Goal: Task Accomplishment & Management: Complete application form

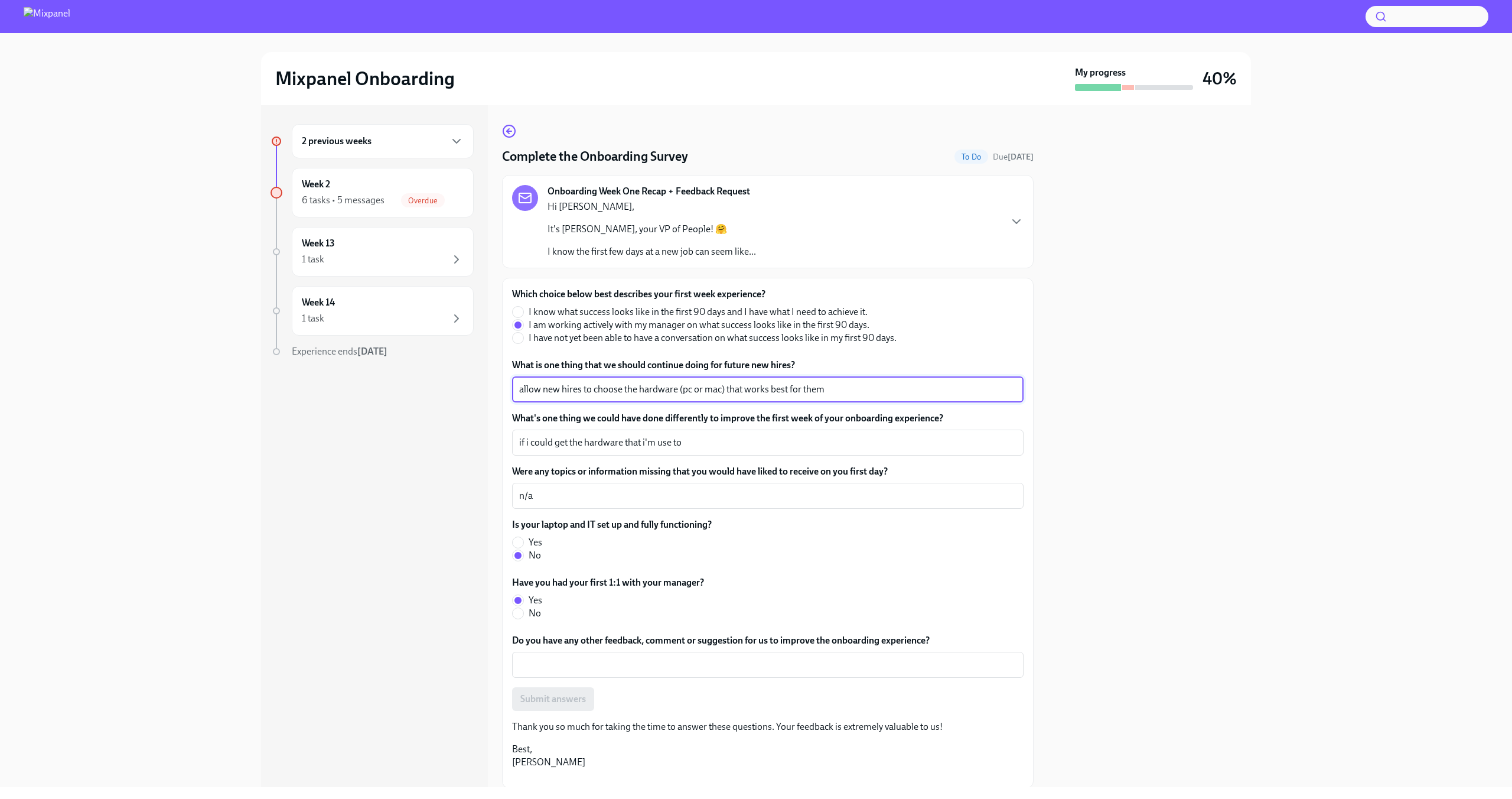
drag, startPoint x: 829, startPoint y: 391, endPoint x: 442, endPoint y: 368, distance: 387.7
click at [455, 368] on div "2 previous weeks Week 2 6 tasks • 5 messages Overdue Week 13 1 task Week 14 1 t…" at bounding box center [756, 446] width 990 height 682
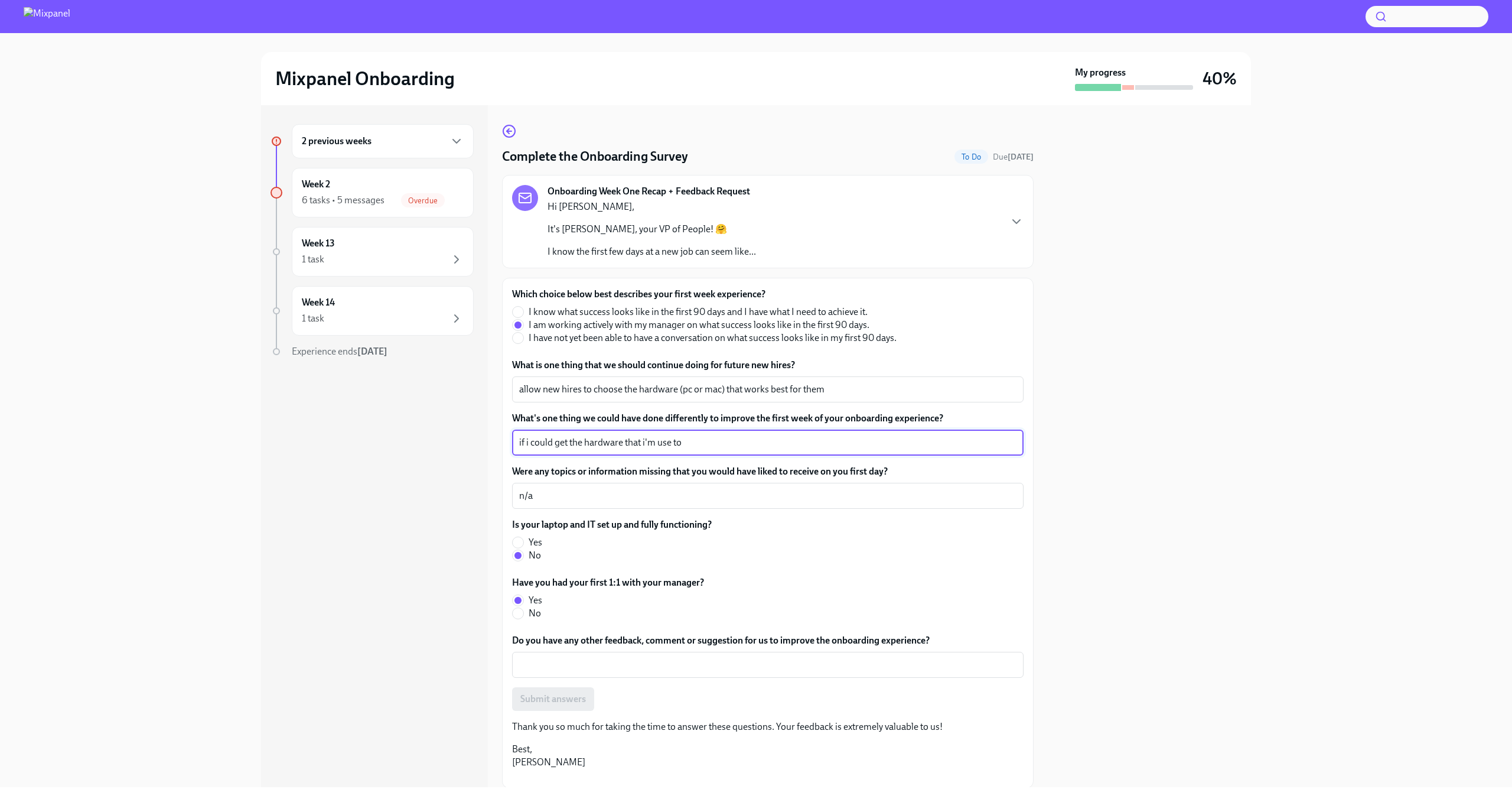
drag, startPoint x: 729, startPoint y: 440, endPoint x: 462, endPoint y: 404, distance: 269.4
click at [502, 403] on div "Which choice below best describes your first week experience? I know what succe…" at bounding box center [768, 533] width 531 height 511
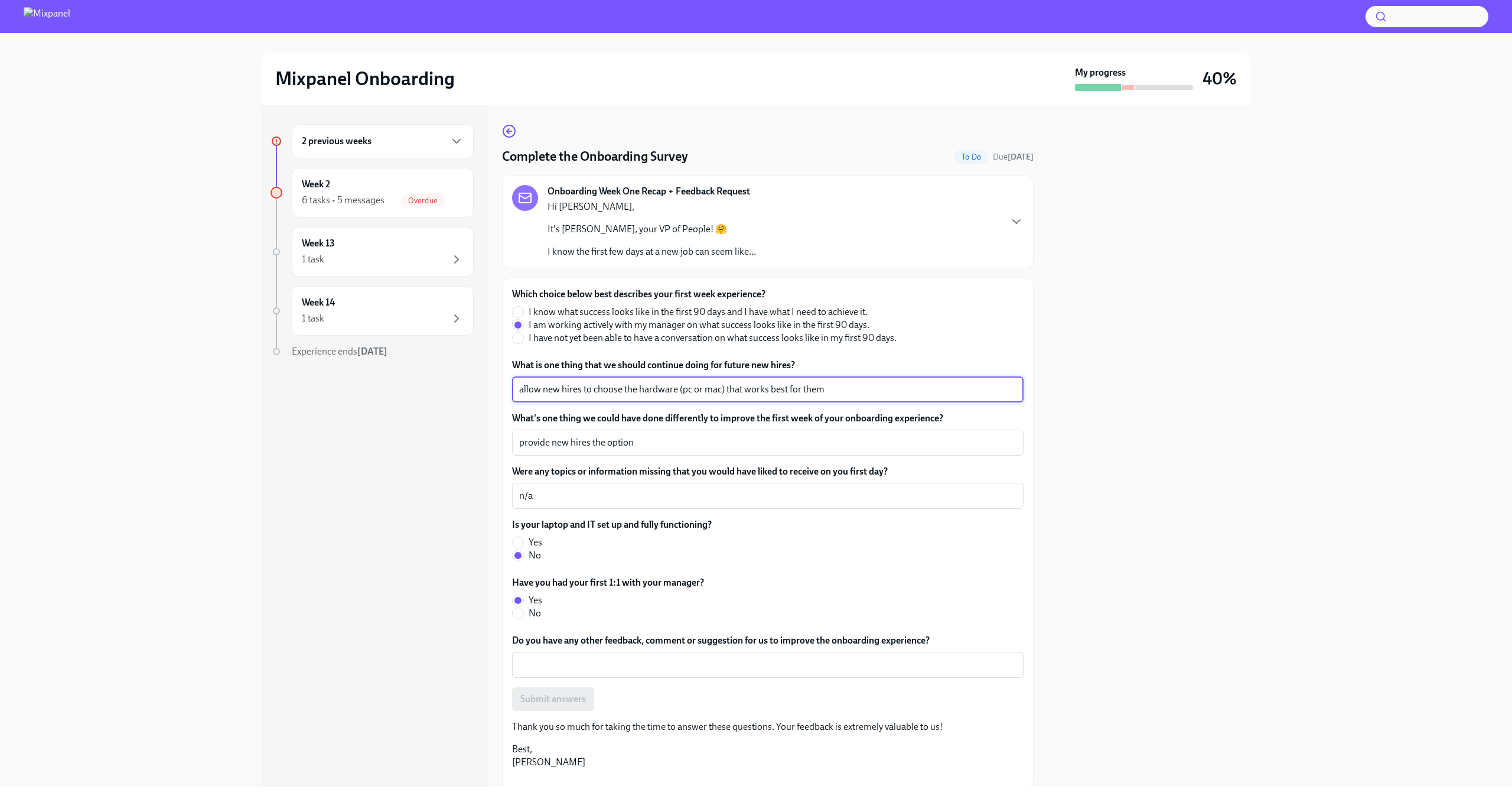
drag, startPoint x: 824, startPoint y: 389, endPoint x: 638, endPoint y: 392, distance: 186.0
click at [638, 392] on textarea "allow new hires to choose the hardware (pc or mac) that works best for them" at bounding box center [768, 389] width 497 height 14
click at [651, 445] on textarea "provide new hires the option" at bounding box center [768, 442] width 497 height 14
type textarea "provide new hires the choice of hardware (pc or mac) that works best for them"
drag, startPoint x: 857, startPoint y: 394, endPoint x: 483, endPoint y: 371, distance: 374.7
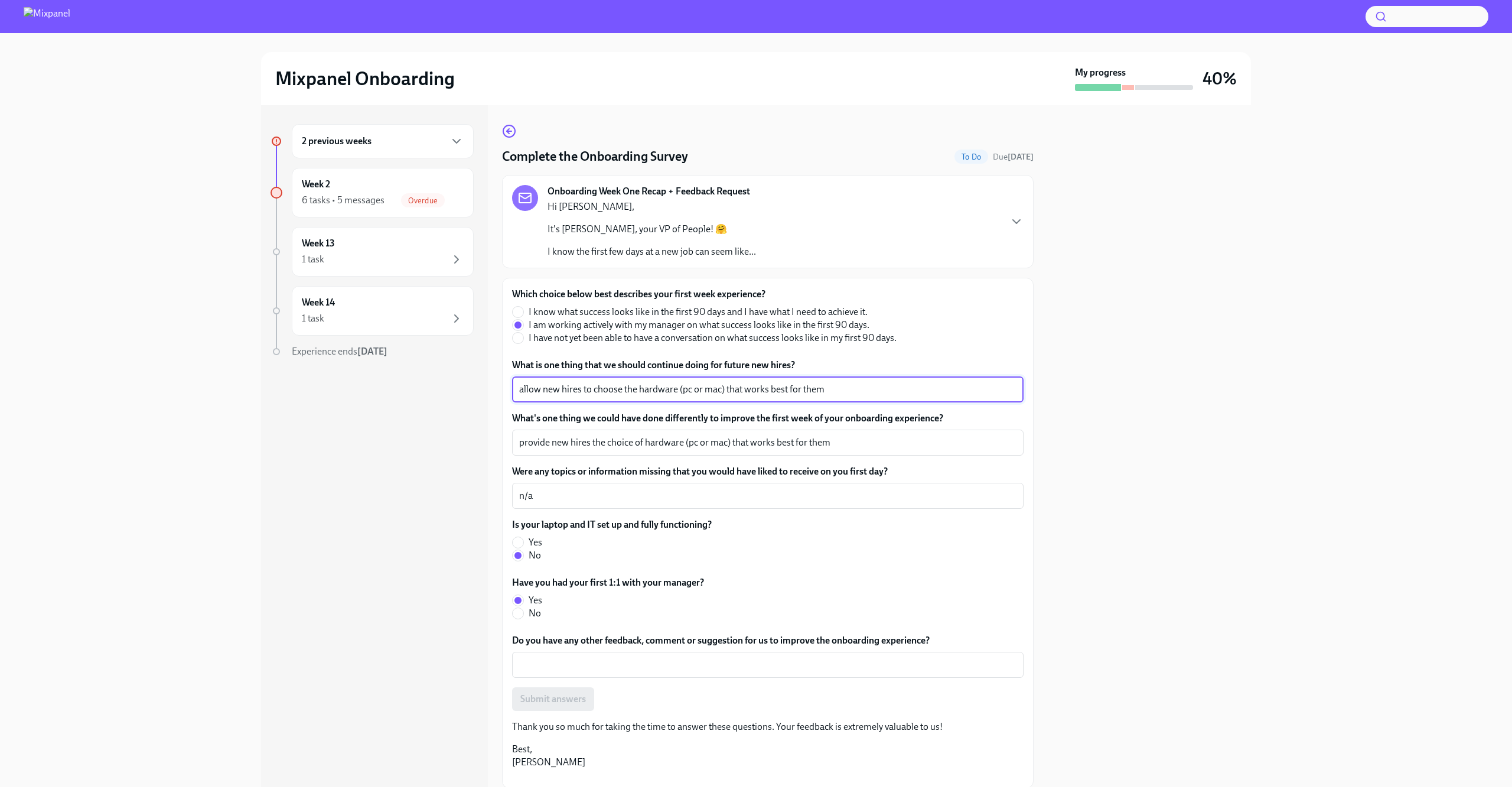
click at [487, 371] on div "2 previous weeks Week 2 6 tasks • 5 messages Overdue Week 13 1 task Week 14 1 t…" at bounding box center [756, 446] width 990 height 682
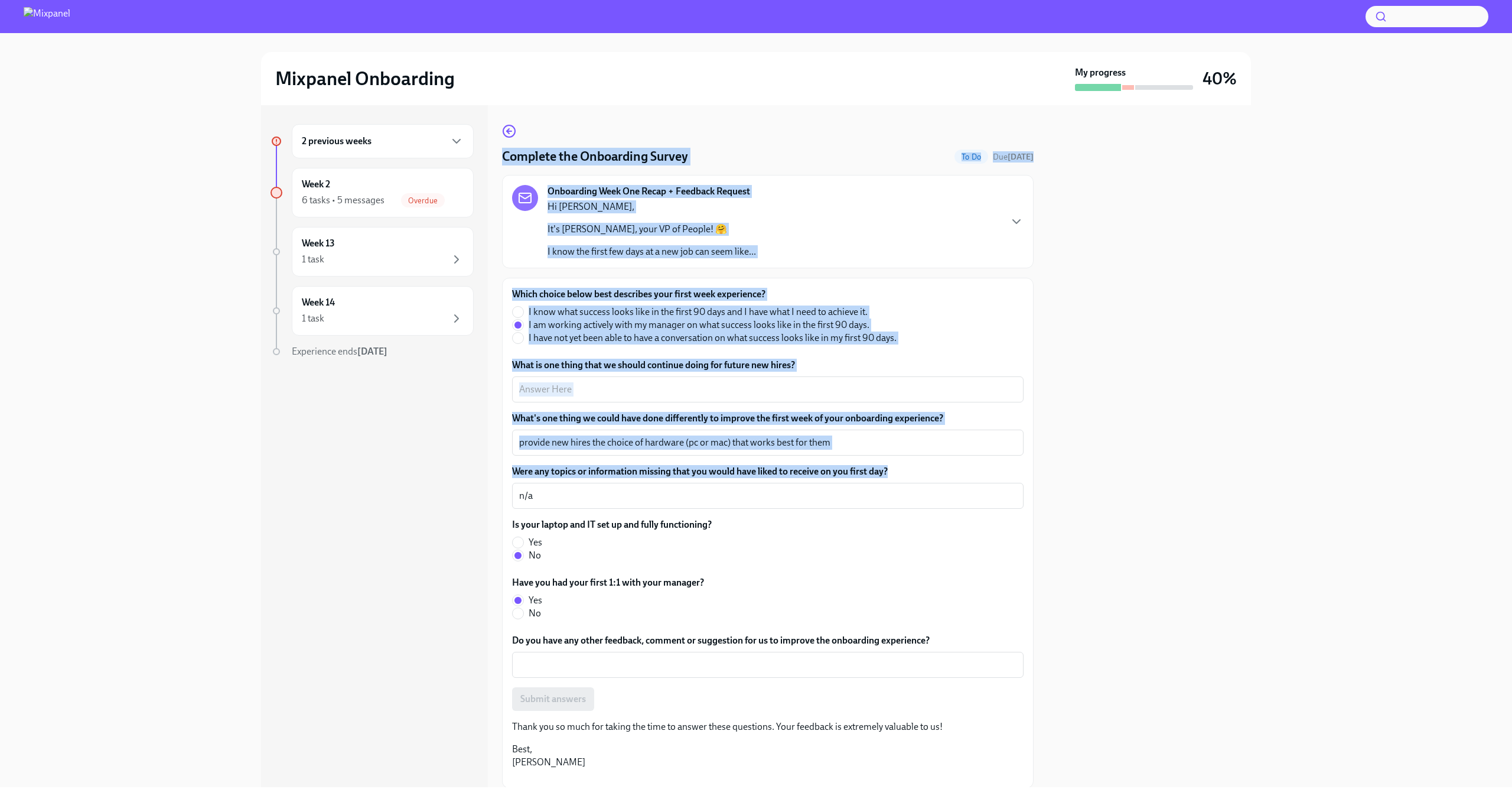
drag, startPoint x: 581, startPoint y: 504, endPoint x: 444, endPoint y: 467, distance: 141.9
click at [459, 467] on div "2 previous weeks Week 2 6 tasks • 5 messages Overdue Week 13 1 task Week 14 1 t…" at bounding box center [756, 446] width 990 height 682
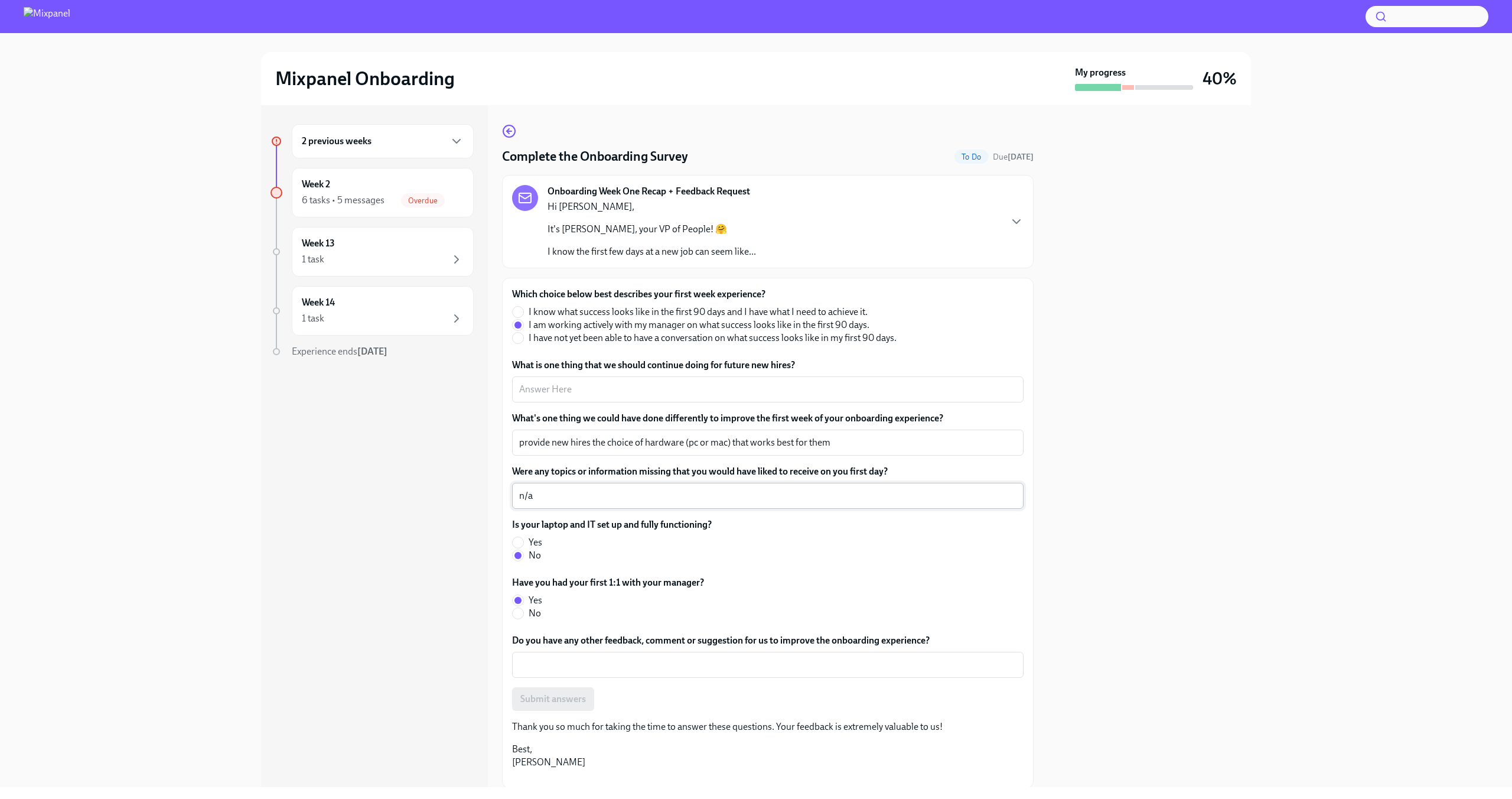
click at [558, 498] on textarea "n/a" at bounding box center [768, 495] width 497 height 14
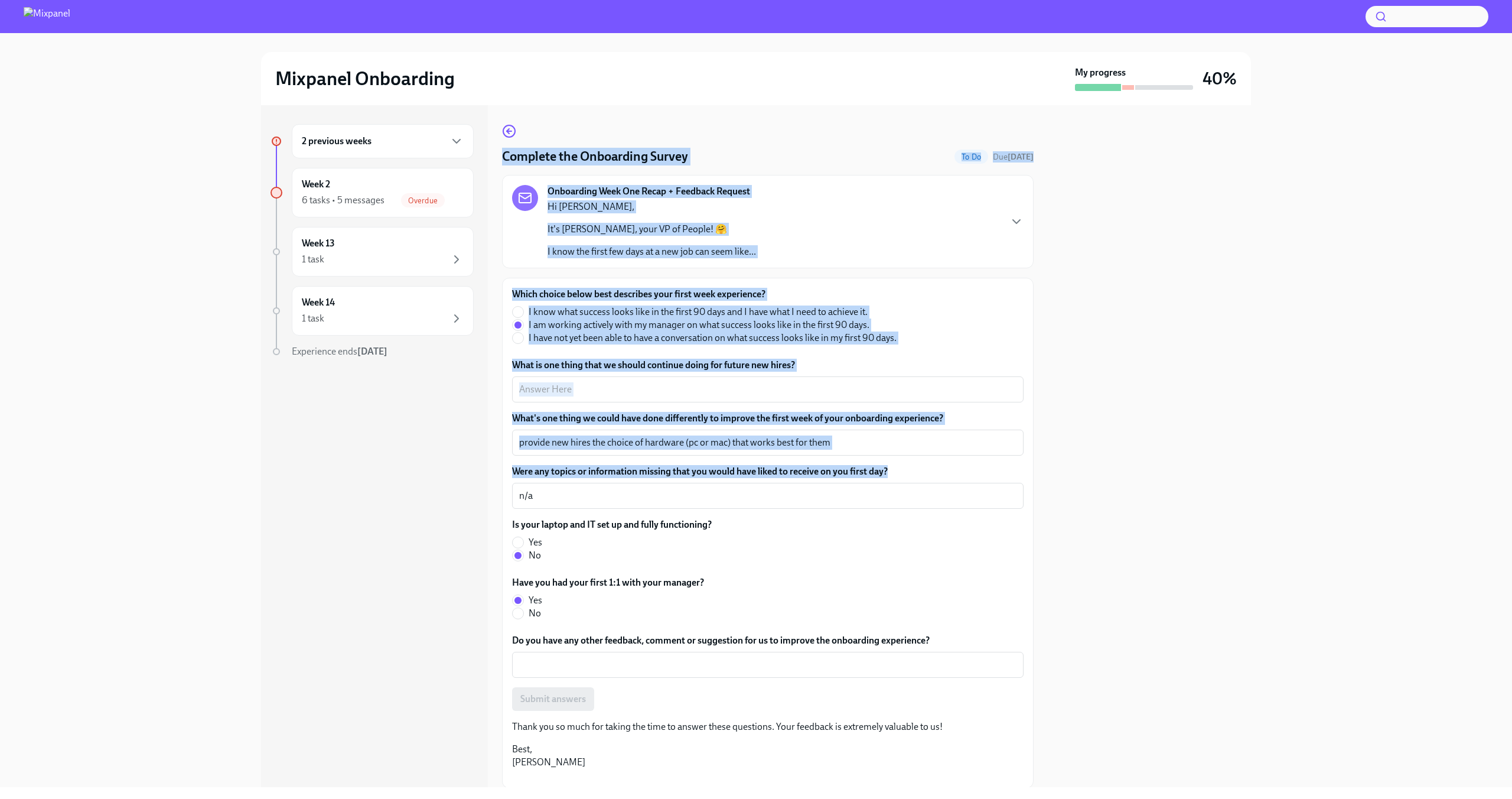
drag, startPoint x: 555, startPoint y: 505, endPoint x: 466, endPoint y: 495, distance: 89.6
click at [468, 494] on div "2 previous weeks Week 2 6 tasks • 5 messages Overdue Week 13 1 task Week 14 1 t…" at bounding box center [756, 446] width 990 height 682
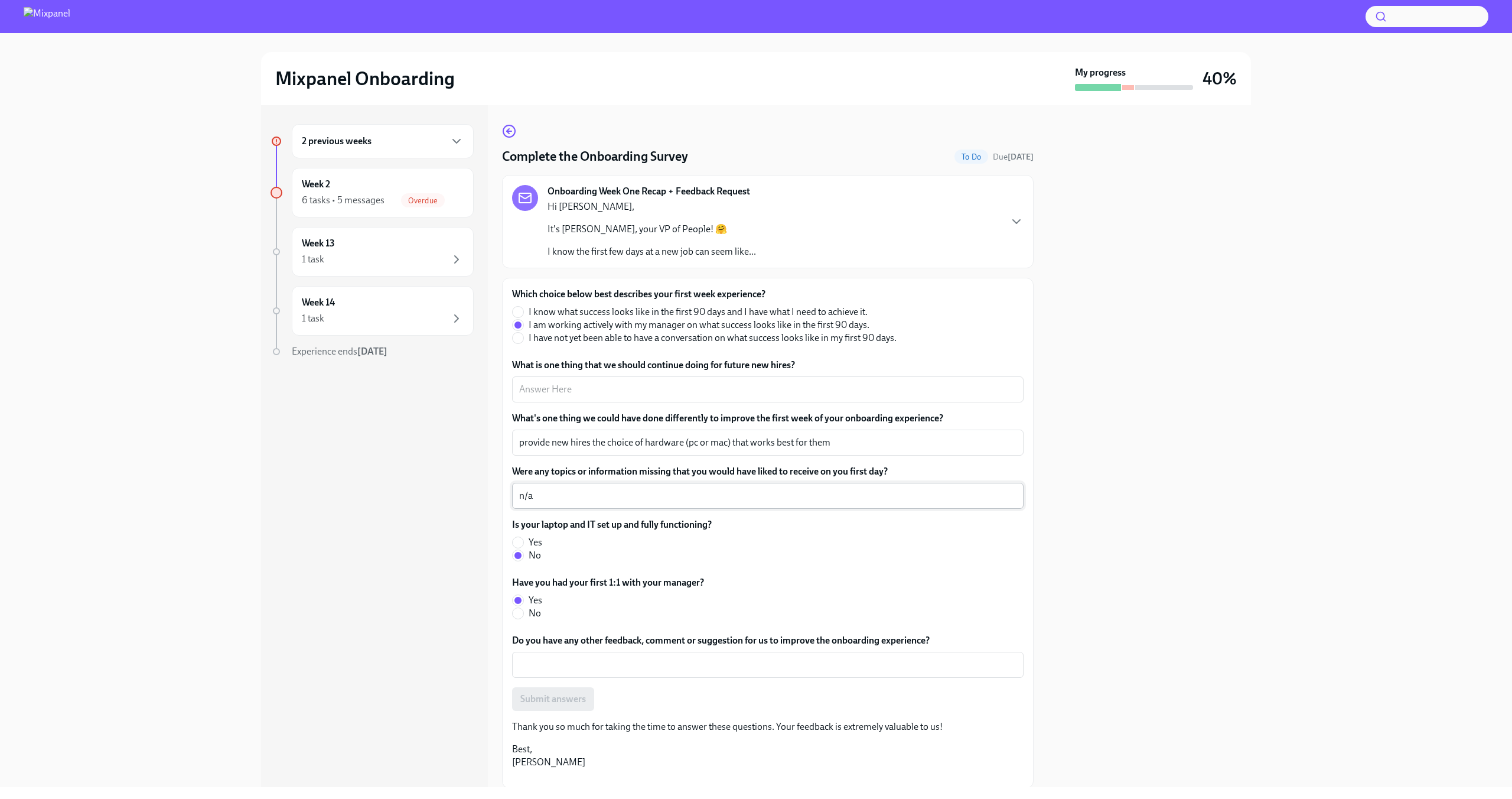
click at [573, 505] on div "n/a x ​" at bounding box center [768, 495] width 512 height 26
drag, startPoint x: 542, startPoint y: 501, endPoint x: 514, endPoint y: 494, distance: 28.9
click at [514, 494] on div "n/a x ​" at bounding box center [768, 495] width 512 height 26
click at [580, 399] on div "x ​" at bounding box center [768, 389] width 512 height 26
click at [543, 502] on textarea "n/a" at bounding box center [768, 495] width 497 height 14
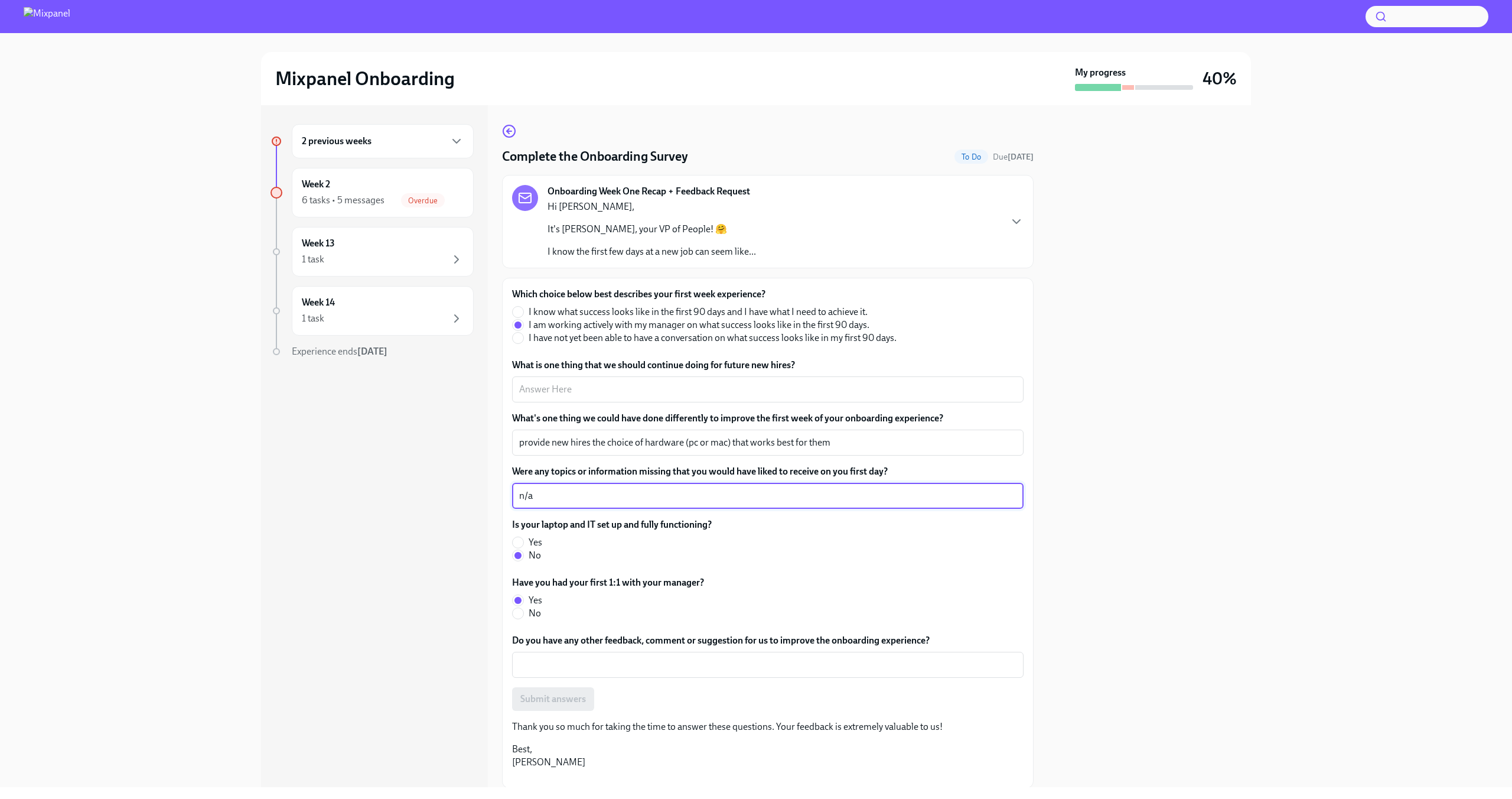
drag, startPoint x: 546, startPoint y: 496, endPoint x: 475, endPoint y: 485, distance: 71.8
click at [498, 488] on div "2 previous weeks Week 2 6 tasks • 5 messages Overdue Week 13 1 task Week 14 1 t…" at bounding box center [756, 446] width 990 height 682
type textarea "brivo-- doesn't seem to work the best. and i've seen how a few others have been…"
click at [596, 389] on textarea "What is one thing that we should continue doing for future new hires?" at bounding box center [768, 389] width 497 height 14
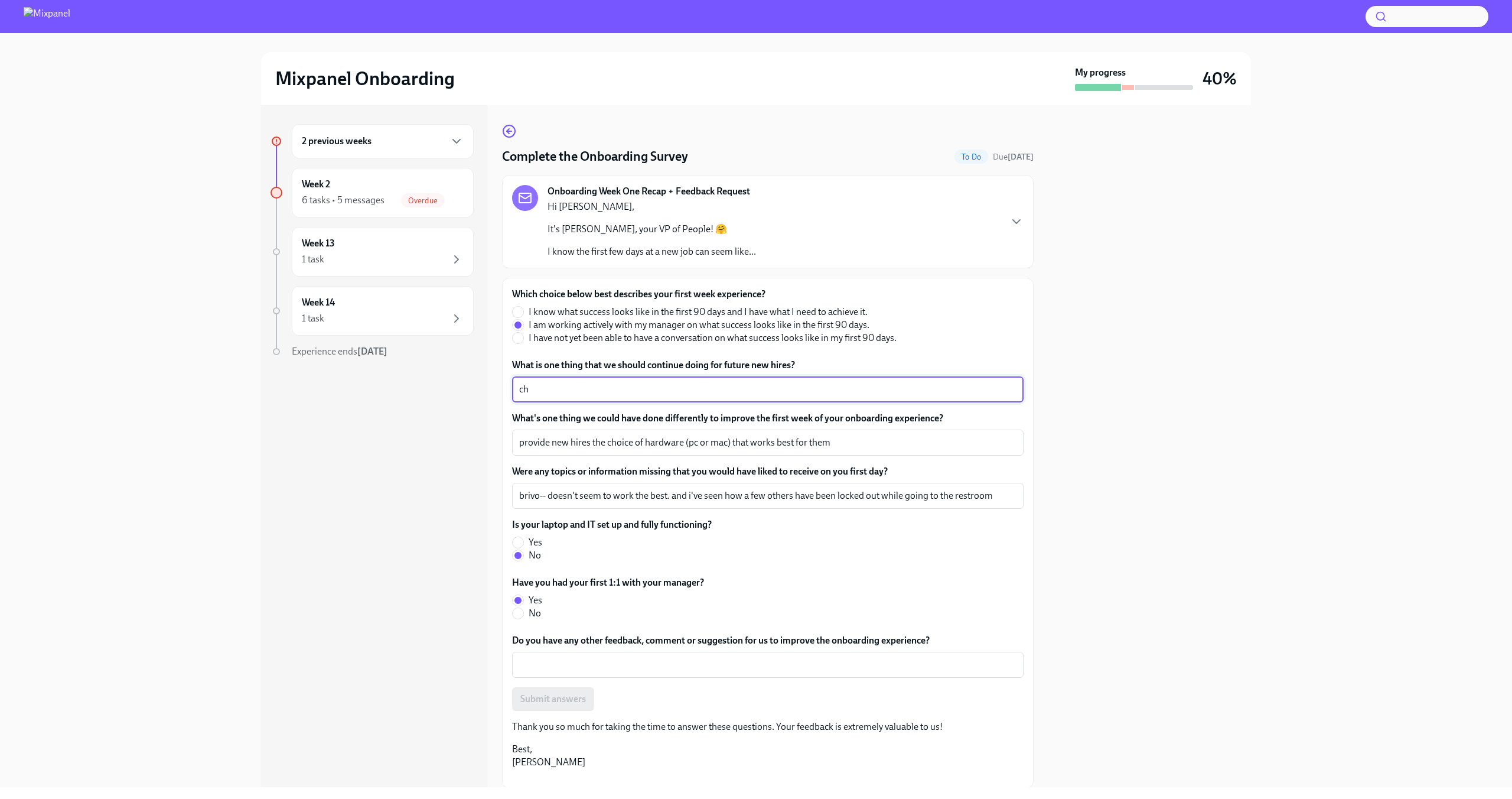
type textarea "c"
type textarea "checklist of what one needs to complete"
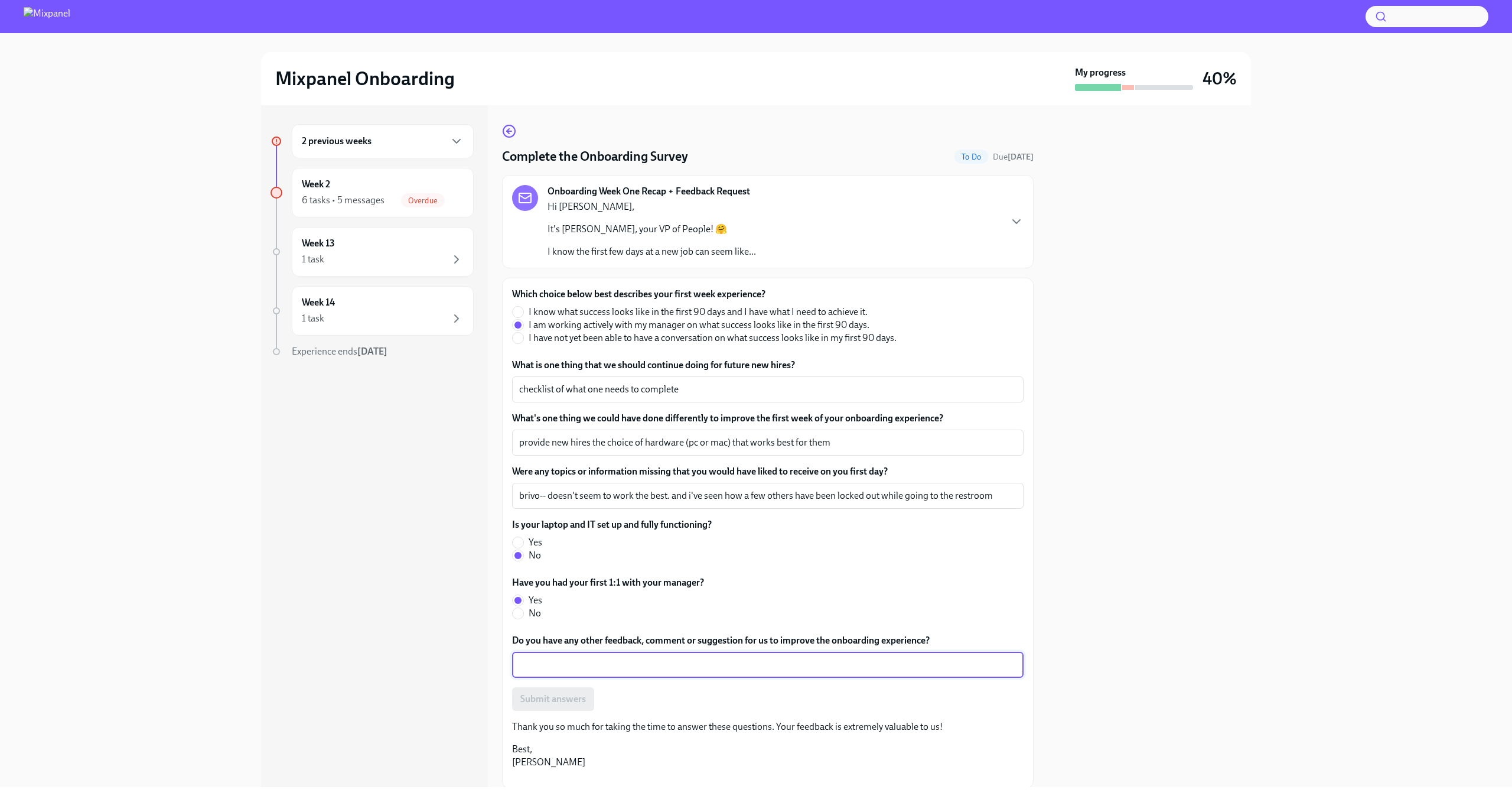
click at [572, 666] on textarea "Do you have any other feedback, comment or suggestion for us to improve the onb…" at bounding box center [768, 664] width 497 height 14
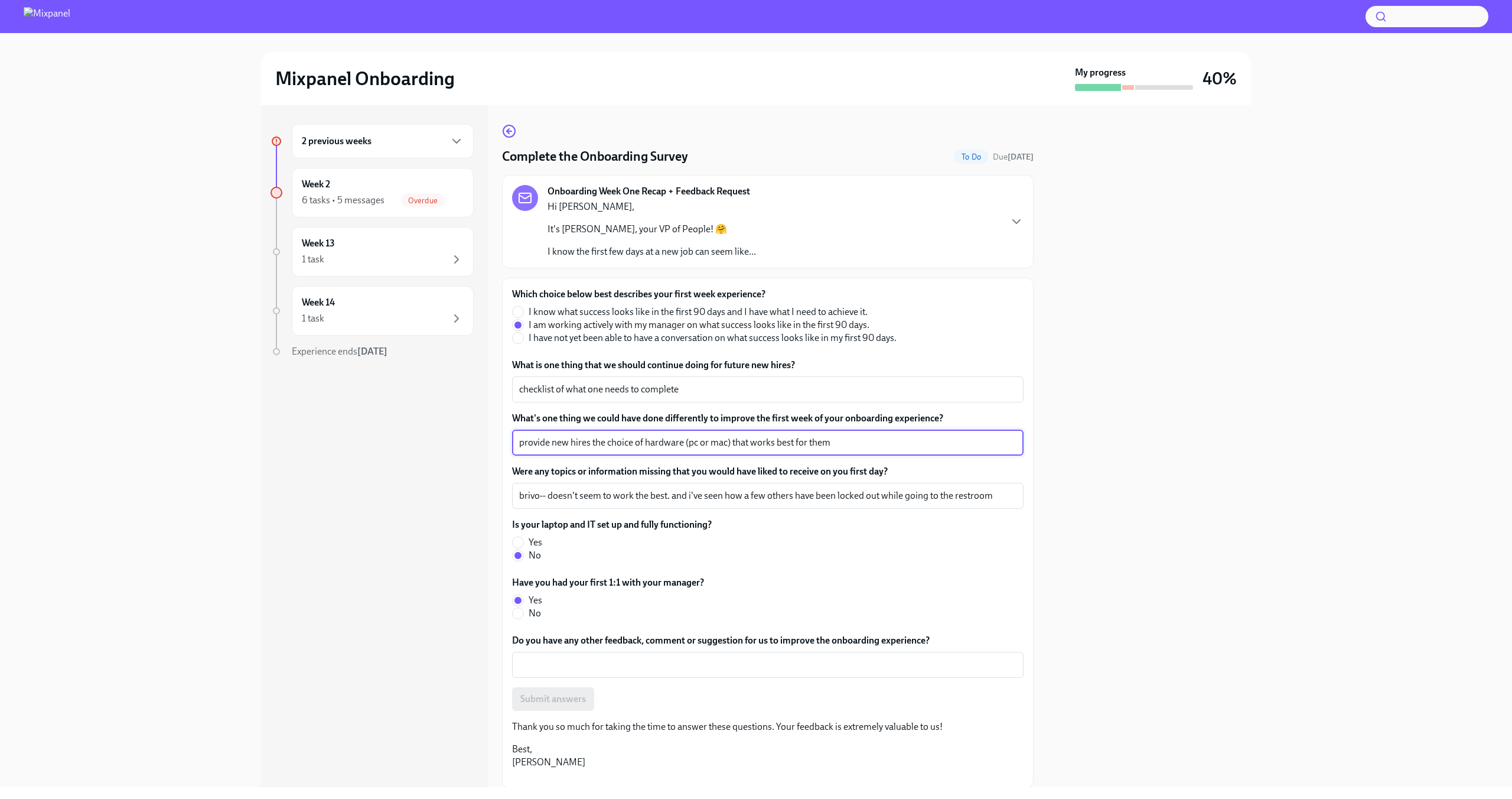
drag, startPoint x: 836, startPoint y: 441, endPoint x: 474, endPoint y: 418, distance: 362.7
click at [478, 420] on div "2 previous weeks Week 2 6 tasks • 5 messages Overdue Week 13 1 task Week 14 1 t…" at bounding box center [756, 446] width 990 height 682
click at [524, 660] on textarea "Do you have any other feedback, comment or suggestion for us to improve the onb…" at bounding box center [768, 664] width 497 height 14
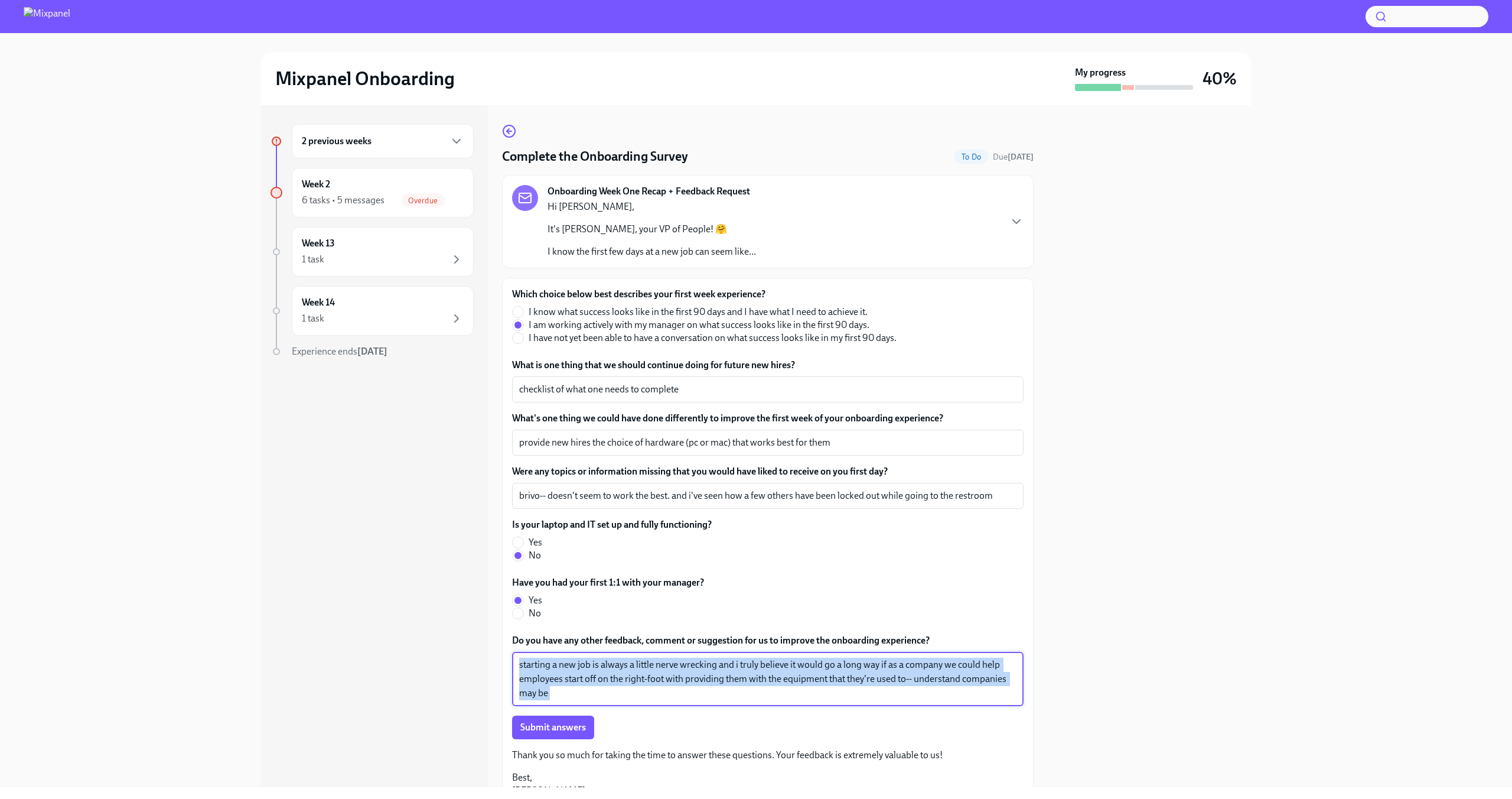
drag, startPoint x: 776, startPoint y: 703, endPoint x: 838, endPoint y: 274, distance: 433.5
click at [752, 576] on div "Which choice below best describes your first week experience? I know what succe…" at bounding box center [768, 513] width 512 height 451
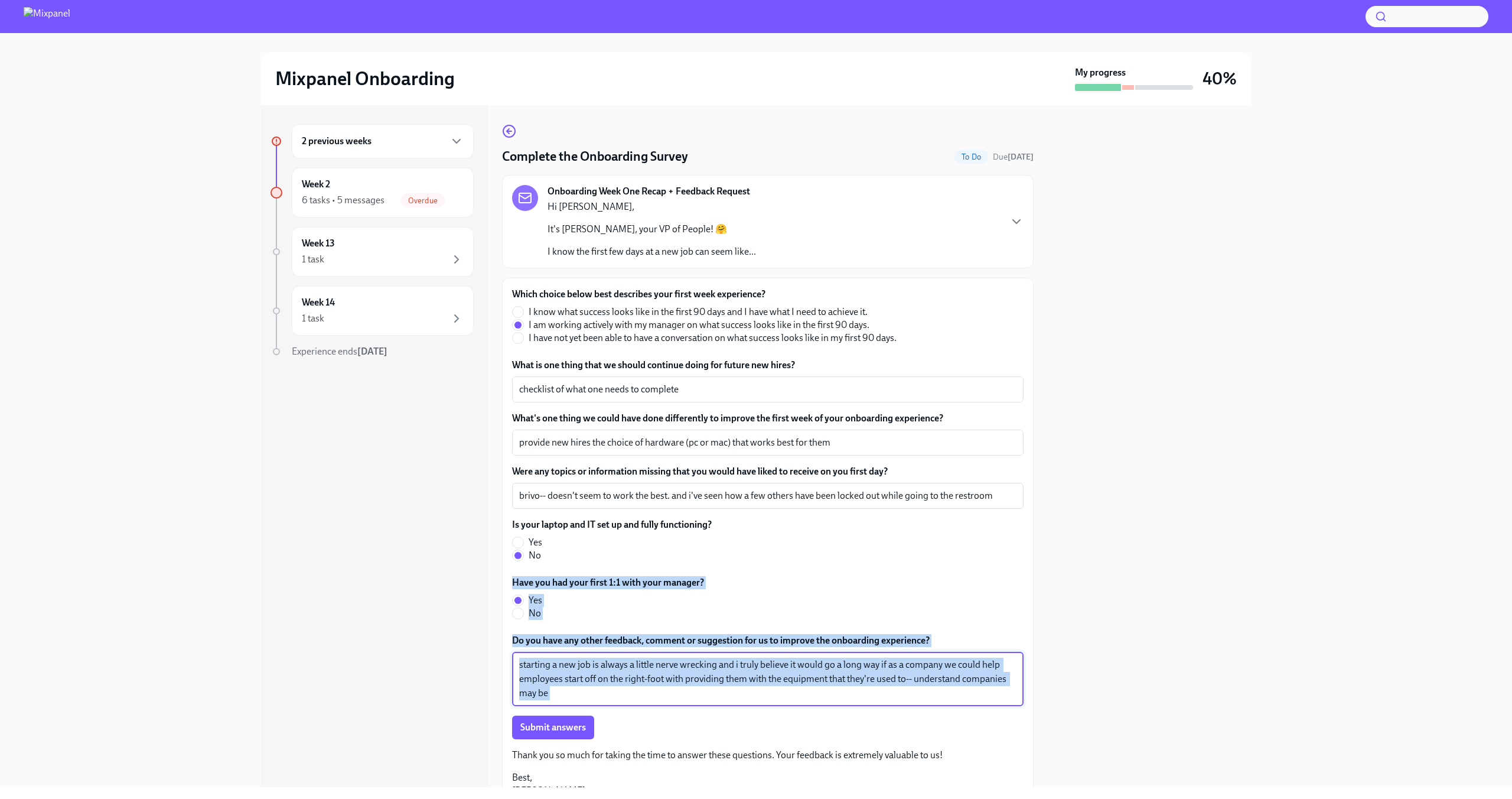
click at [783, 672] on textarea "starting a new job is always a little nerve wrecking and i truly believe it wou…" at bounding box center [768, 679] width 497 height 42
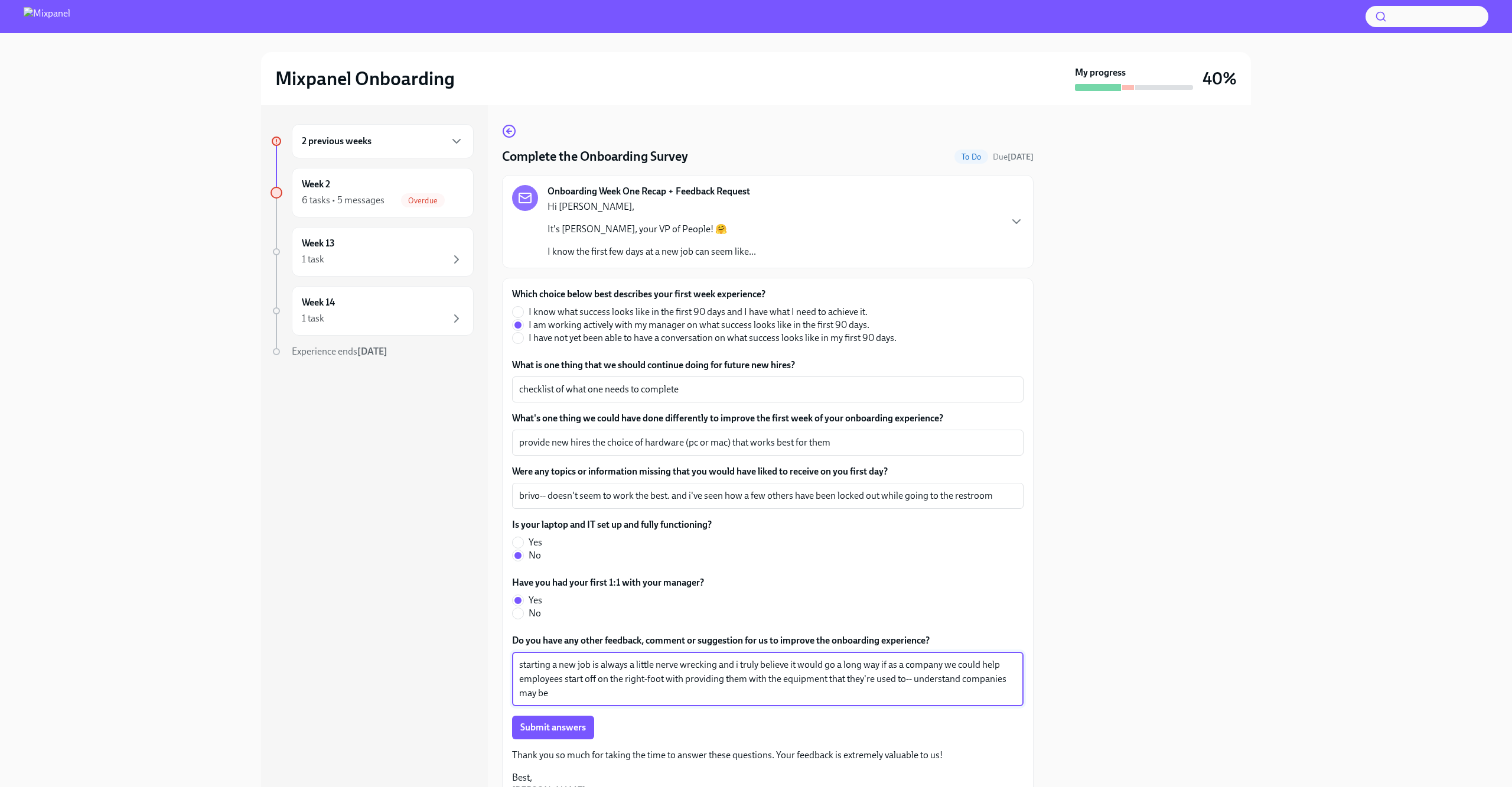
drag, startPoint x: 918, startPoint y: 683, endPoint x: 932, endPoint y: 686, distance: 14.3
click at [940, 691] on textarea "starting a new job is always a little nerve wrecking and i truly believe it wou…" at bounding box center [768, 679] width 497 height 42
drag, startPoint x: 916, startPoint y: 678, endPoint x: 934, endPoint y: 701, distance: 29.2
click at [934, 701] on div "starting a new job is always a little nerve wrecking and i truly believe it wou…" at bounding box center [768, 679] width 512 height 54
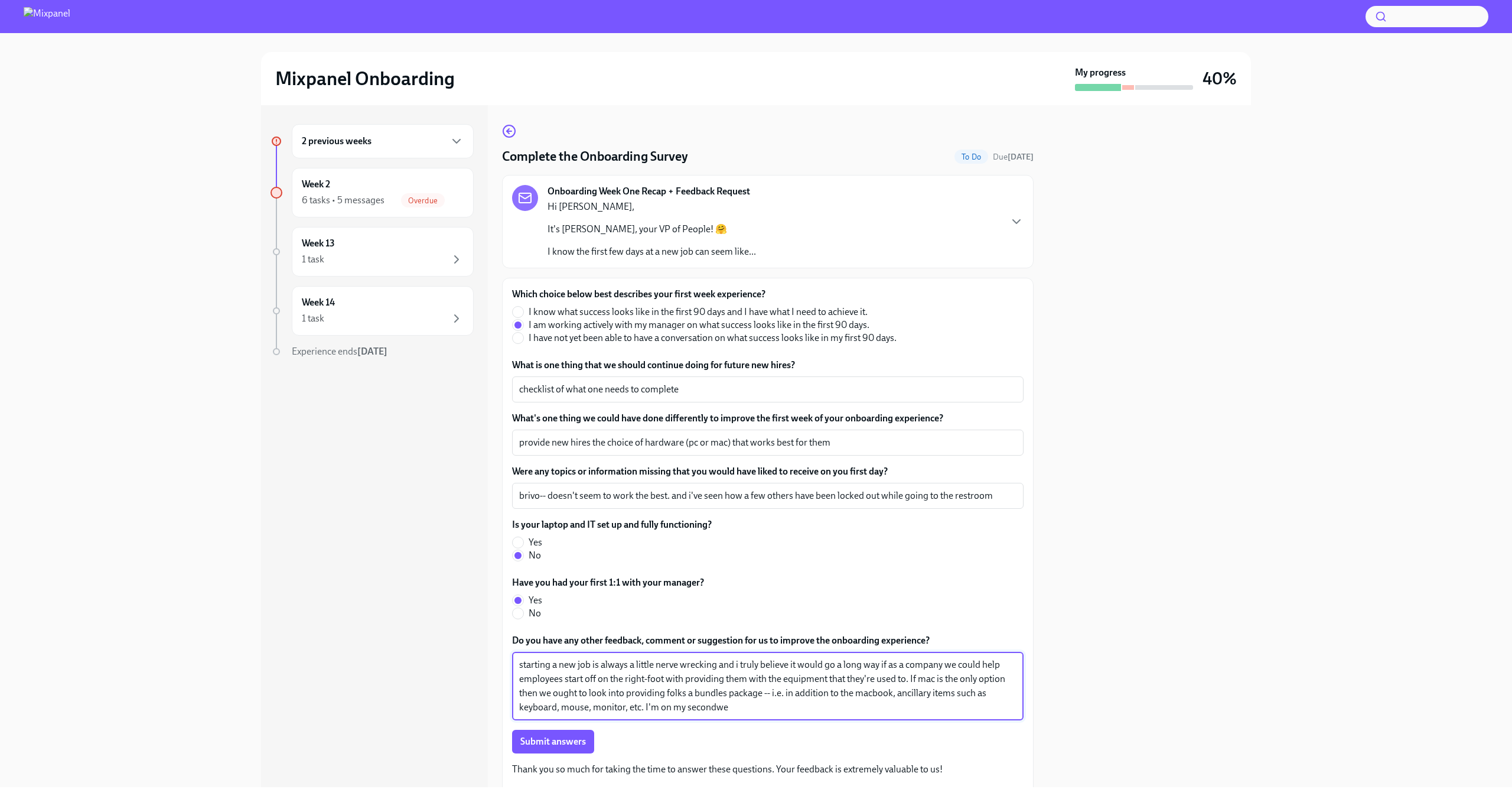
click at [628, 705] on textarea "starting a new job is always a little nerve wrecking and i truly believe it wou…" at bounding box center [768, 686] width 497 height 57
click at [631, 705] on textarea "starting a new job is always a little nerve wrecking and i truly believe it wou…" at bounding box center [768, 686] width 497 height 57
click at [812, 705] on textarea "starting a new job is always a little nerve wrecking and i truly believe it wou…" at bounding box center [768, 686] width 497 height 57
type textarea "starting a new job is always a little nerve wrecking and i truly believe it wou…"
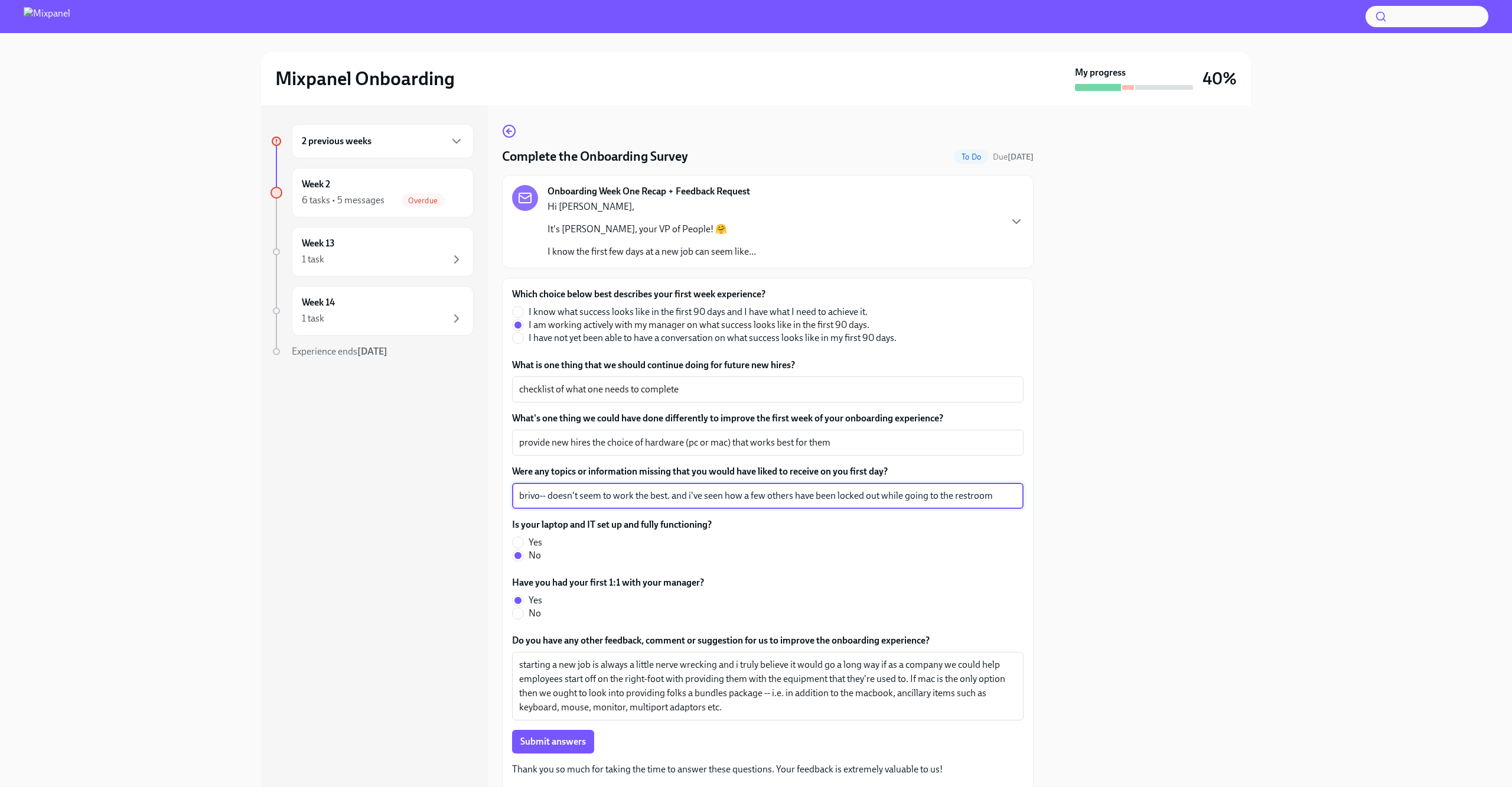
drag, startPoint x: 723, startPoint y: 495, endPoint x: 706, endPoint y: 495, distance: 17.0
click at [706, 495] on textarea "brivo-- doesn't seem to work the best. and i've seen how a few others have been…" at bounding box center [768, 495] width 497 height 14
drag, startPoint x: 852, startPoint y: 495, endPoint x: 905, endPoint y: 504, distance: 53.8
click at [905, 504] on div "brivo-- doesn't seem to work the best. and i've noticed others have been locked…" at bounding box center [768, 495] width 512 height 26
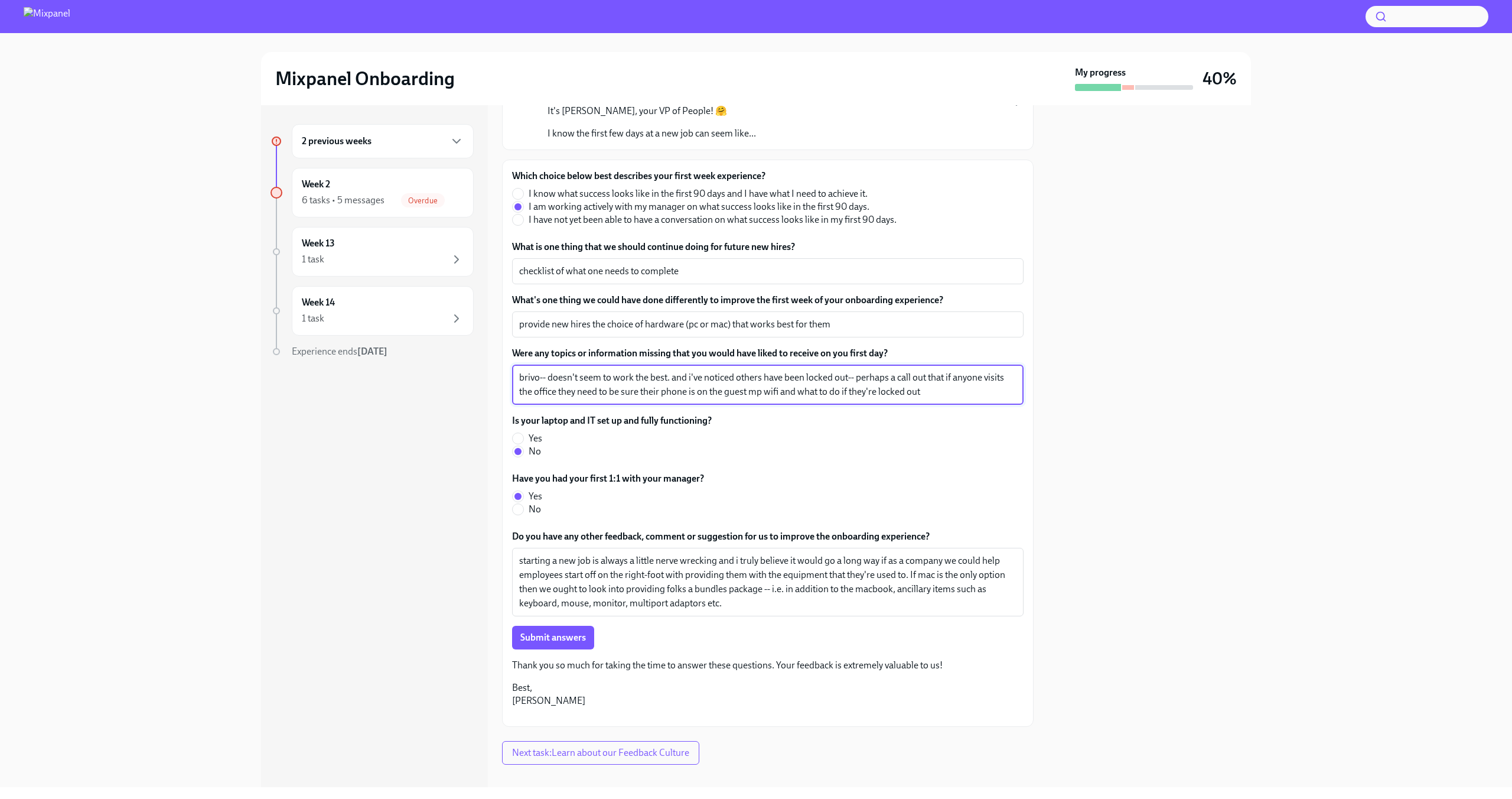
scroll to position [119, 0]
type textarea "brivo-- doesn't seem to work the best. and i've noticed others have been locked…"
click at [562, 634] on span "Submit answers" at bounding box center [553, 637] width 65 height 12
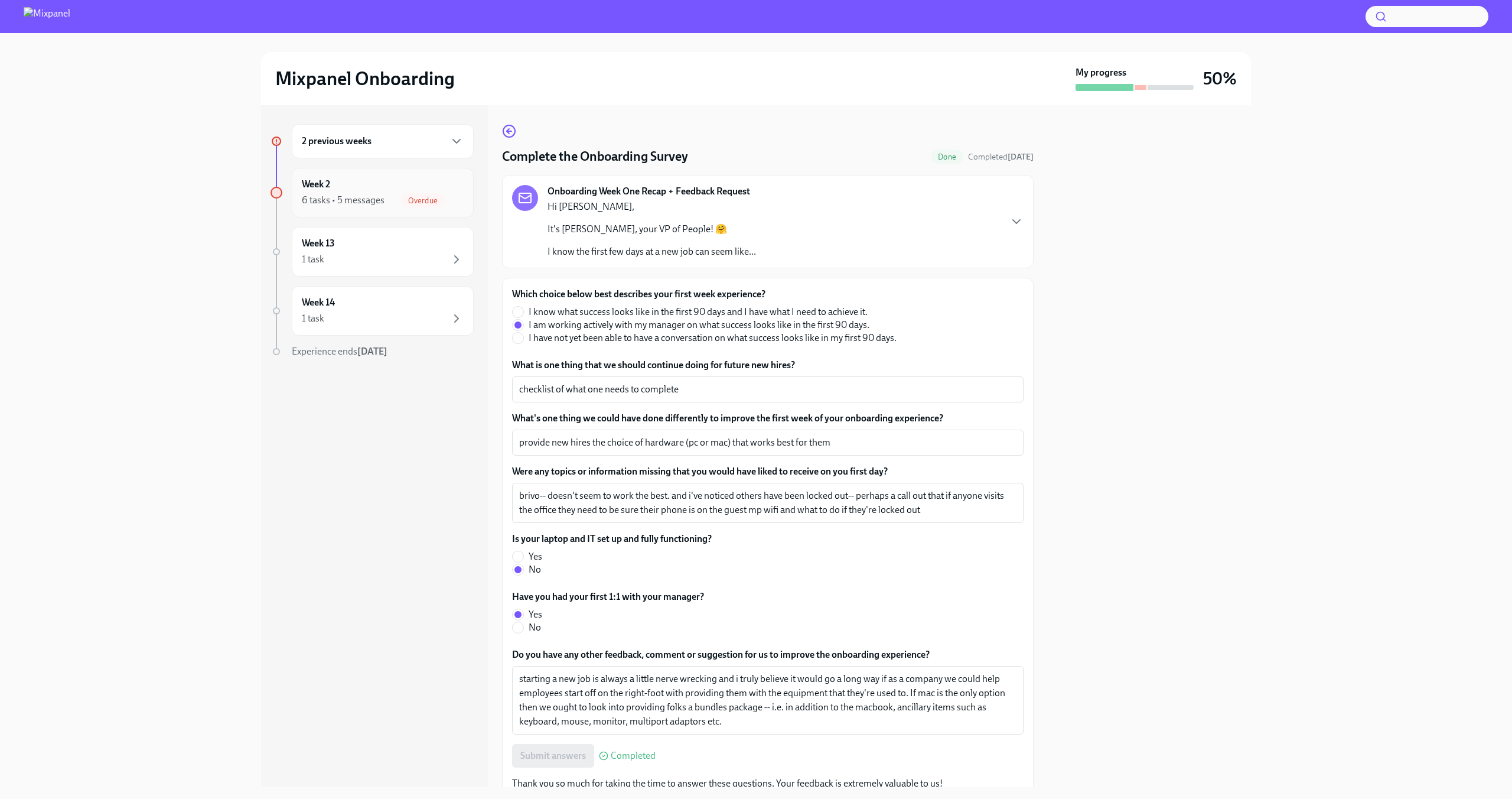
click at [394, 198] on div "6 tasks • 5 messages Overdue" at bounding box center [382, 200] width 162 height 14
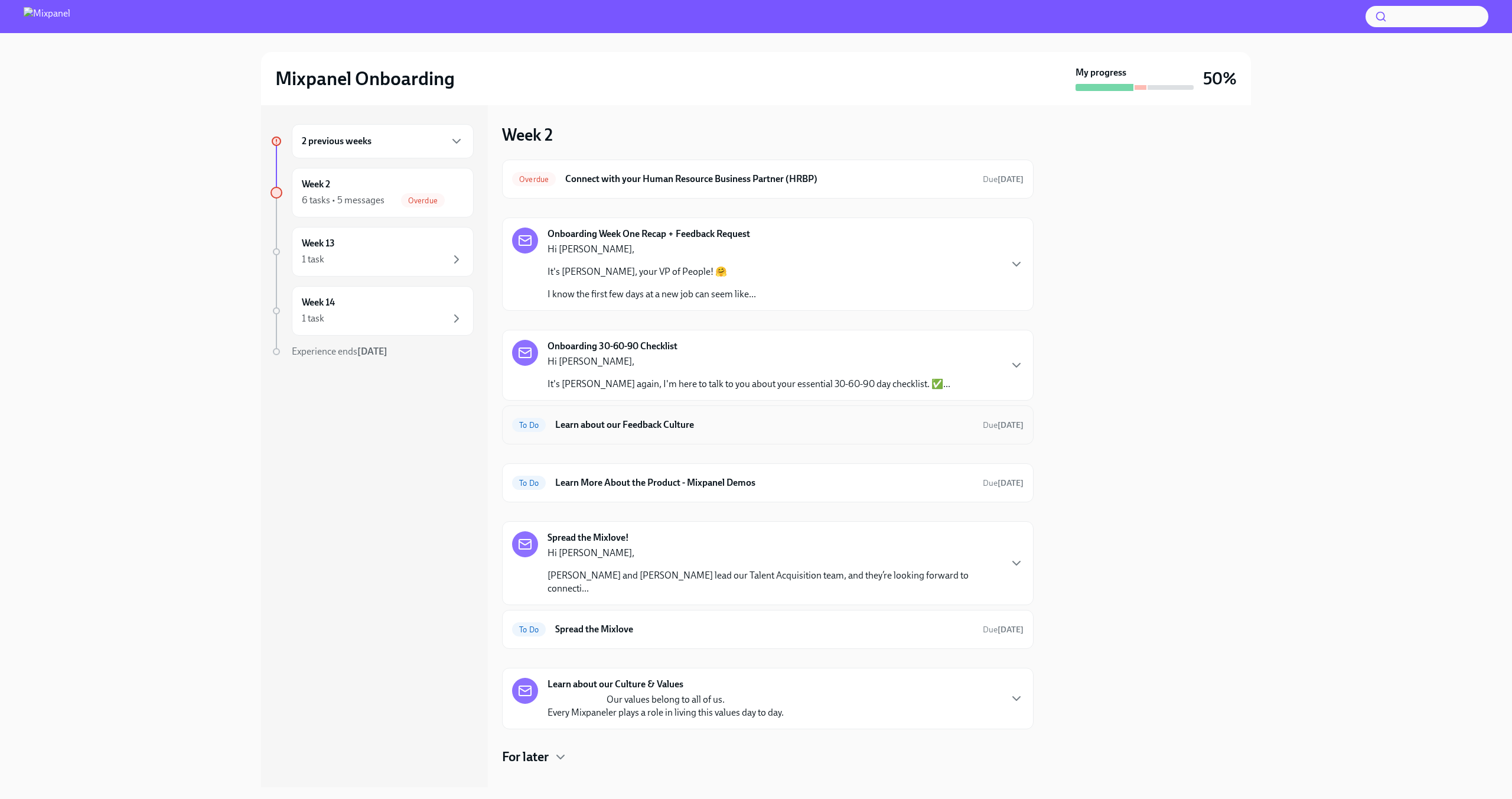
click at [732, 428] on h6 "Learn about our Feedback Culture" at bounding box center [764, 425] width 418 height 13
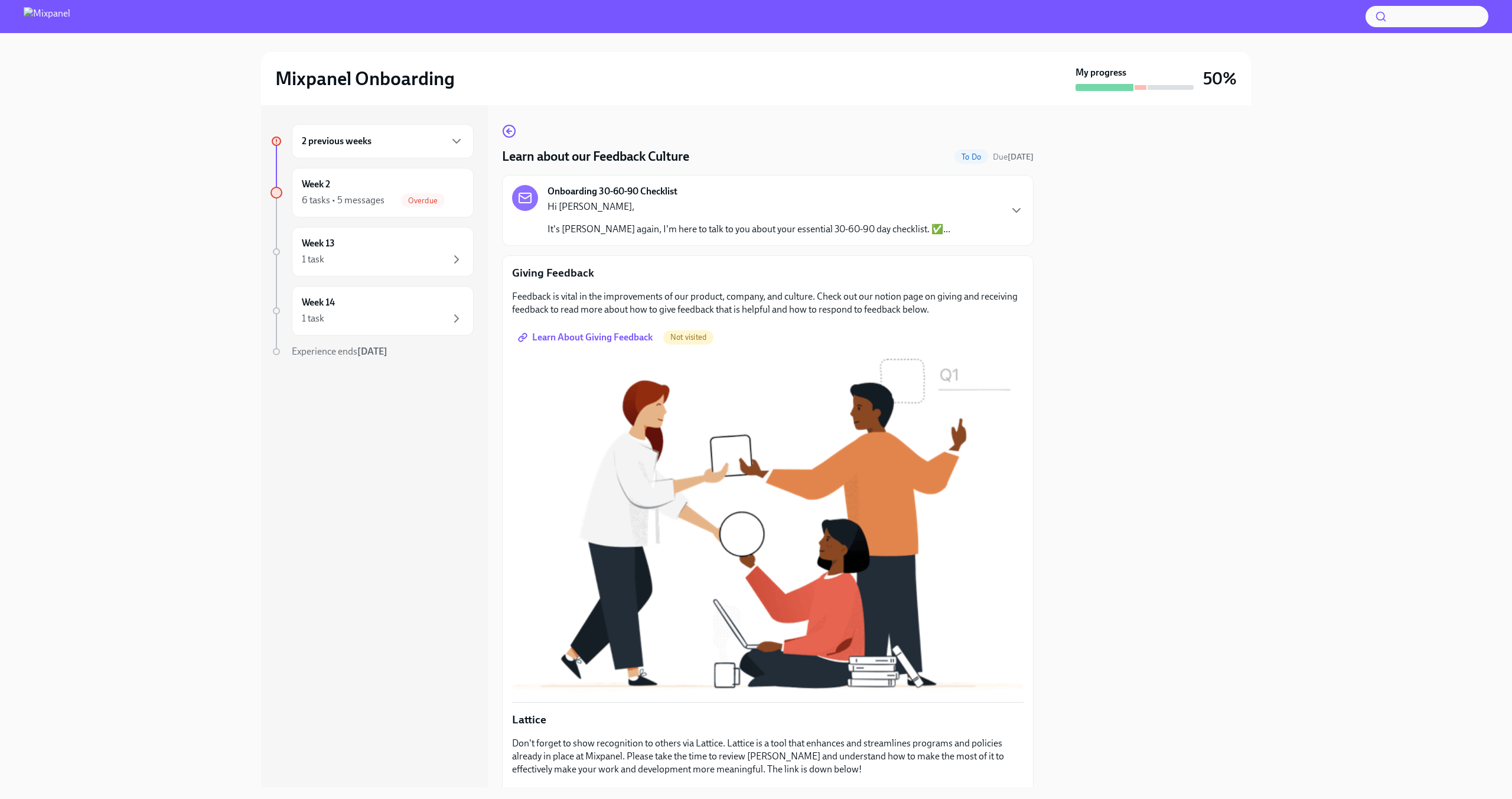
click at [581, 339] on span "Learn About Giving Feedback" at bounding box center [586, 337] width 133 height 12
click at [403, 204] on span "Overdue" at bounding box center [423, 200] width 44 height 9
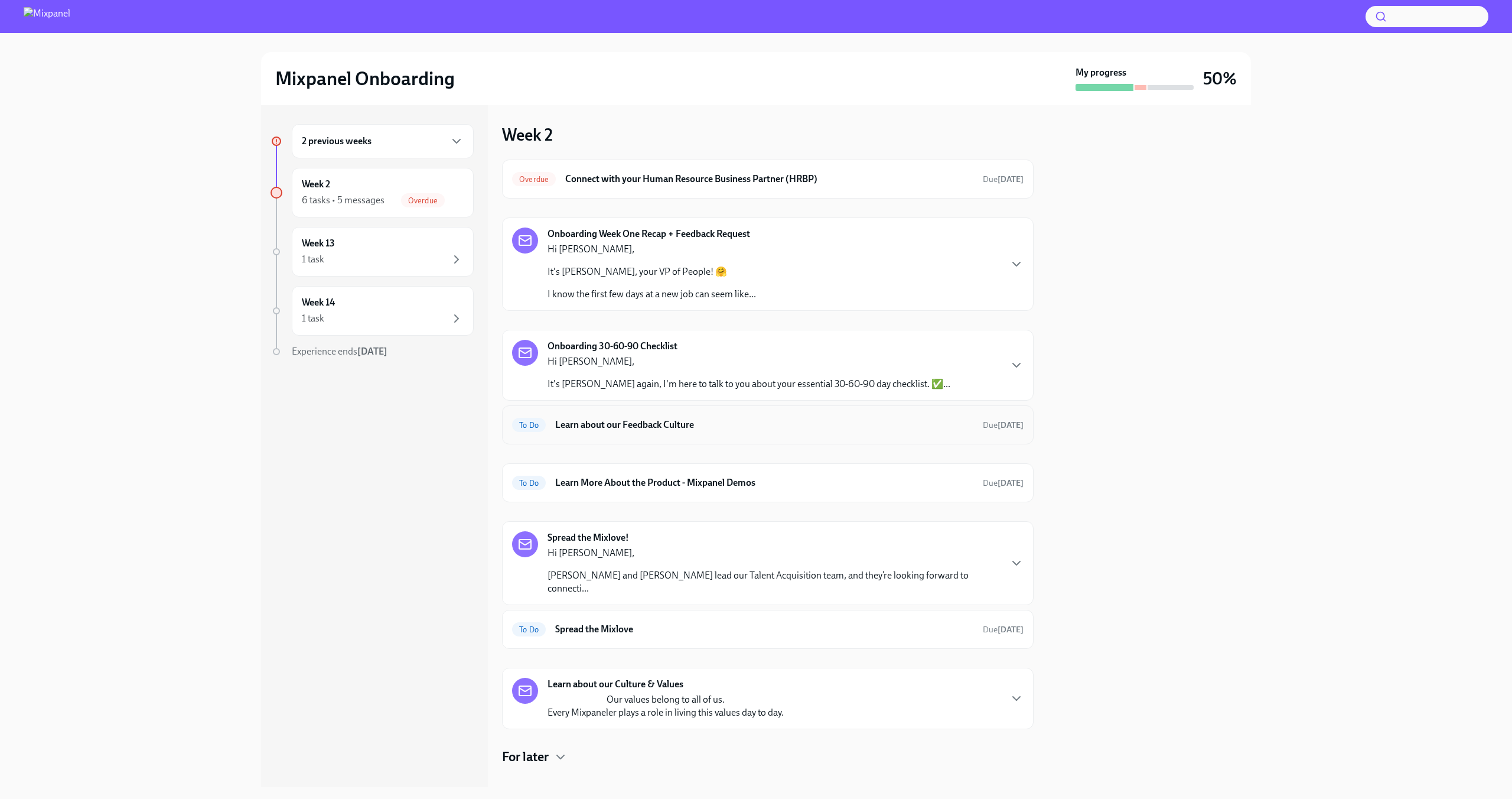
click at [746, 435] on div "To Do Learn about our Feedback Culture Due [DATE]" at bounding box center [768, 424] width 531 height 39
click at [716, 425] on h6 "Learn about our Feedback Culture" at bounding box center [764, 425] width 418 height 13
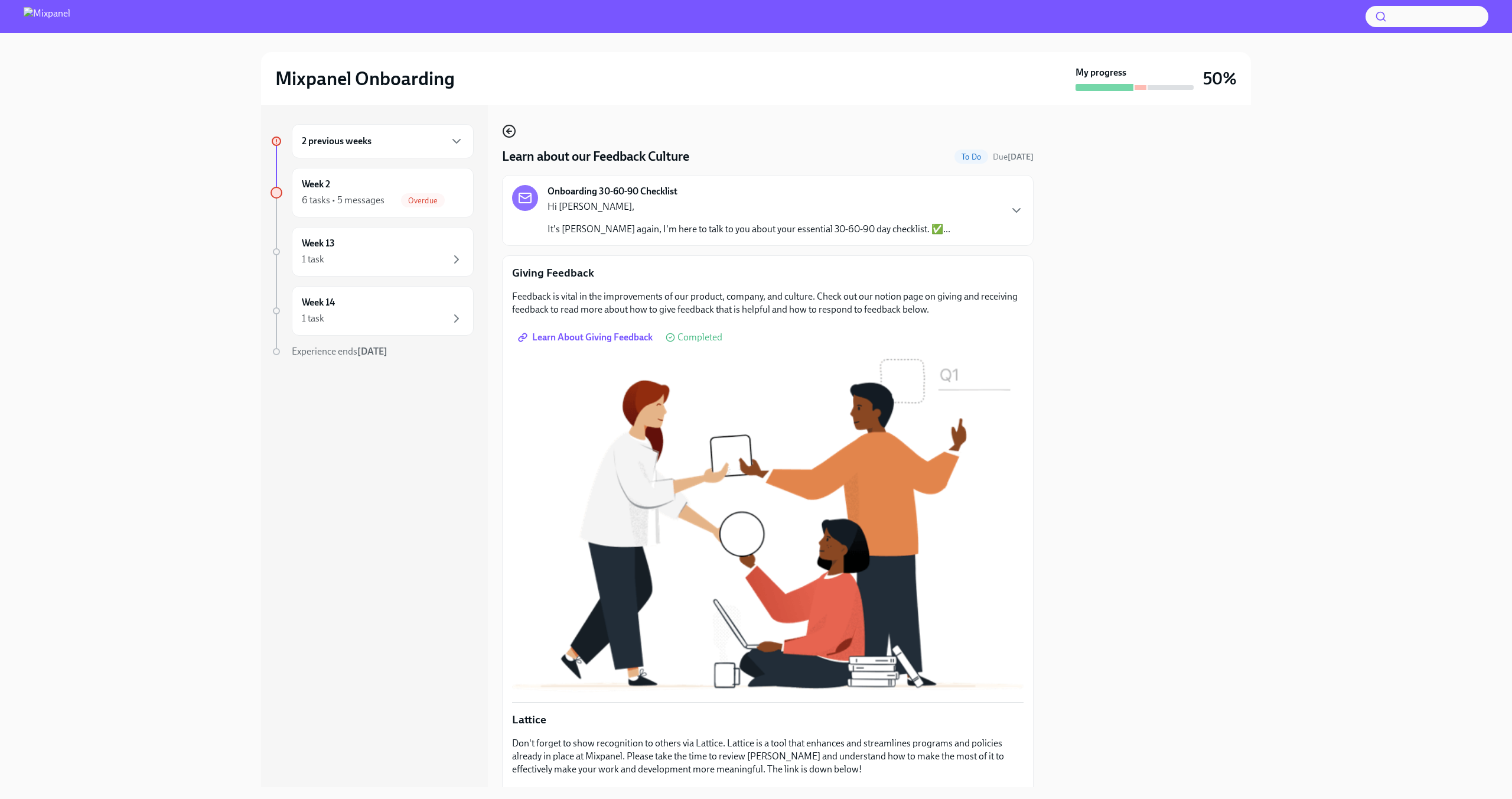
click at [512, 131] on icon "button" at bounding box center [508, 131] width 5 height 0
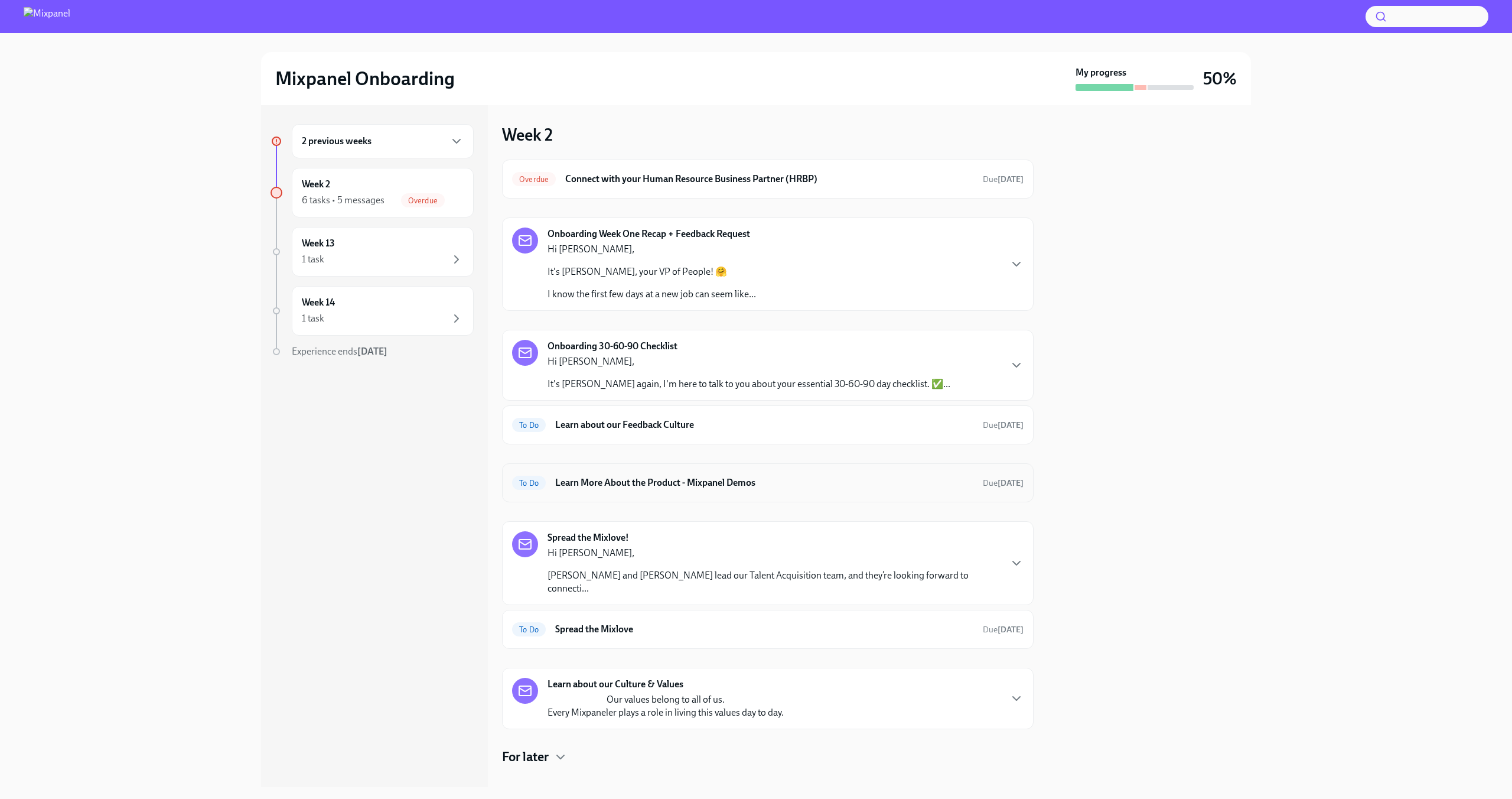
click at [806, 484] on h6 "Learn More About the Product - Mixpanel Demos" at bounding box center [764, 483] width 418 height 13
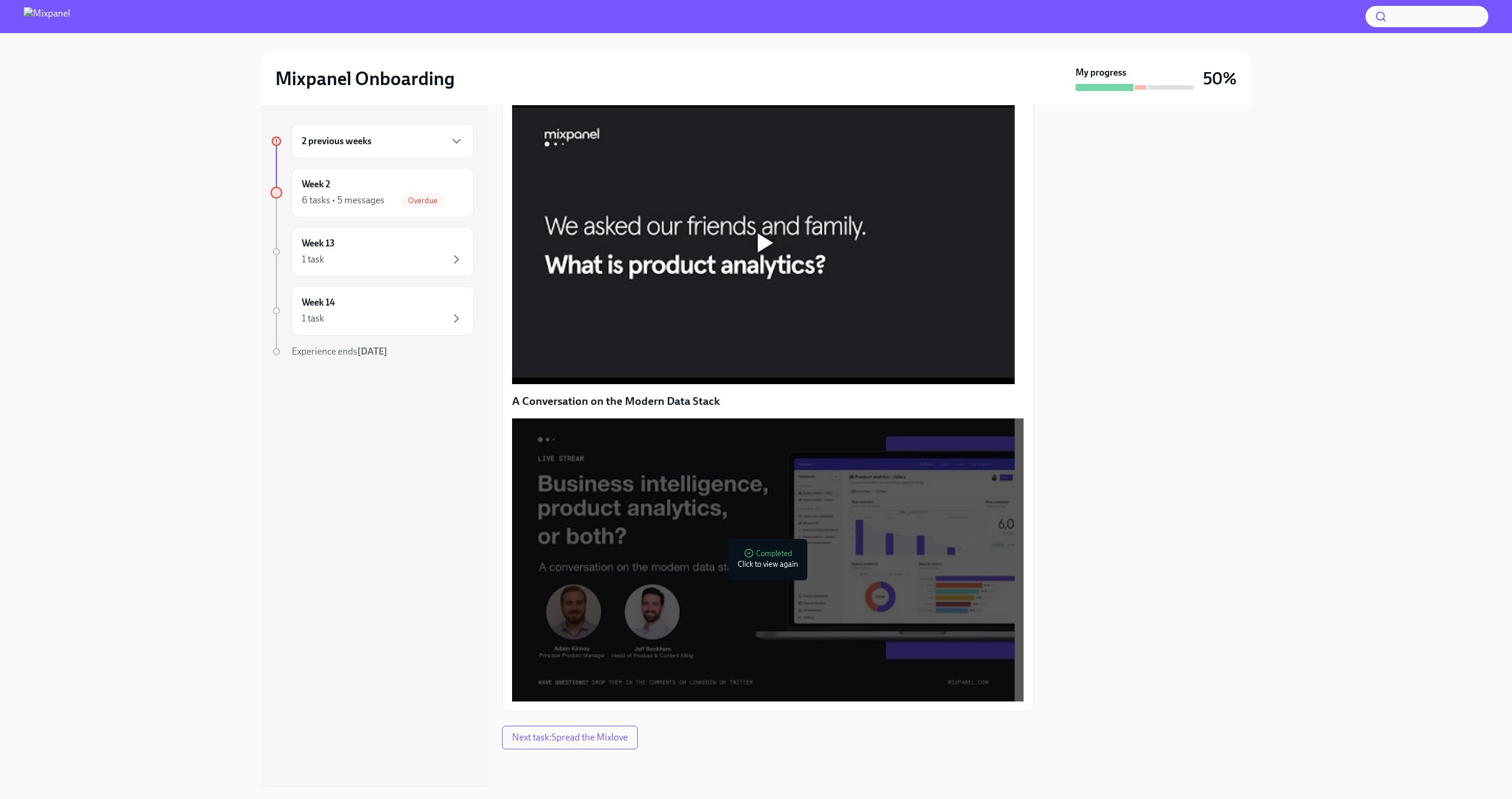
scroll to position [688, 0]
click at [766, 246] on div at bounding box center [765, 243] width 15 height 19
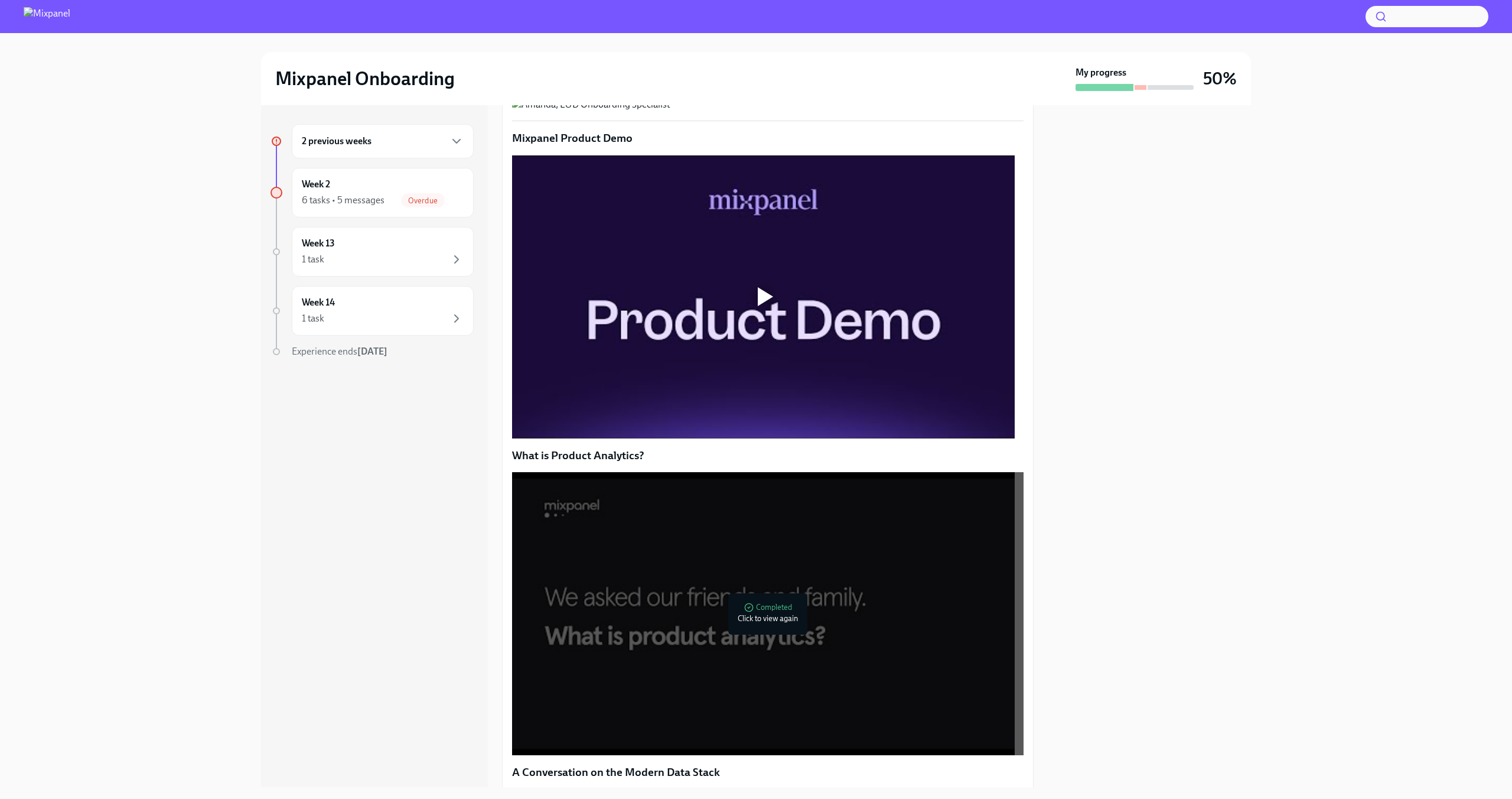
scroll to position [159, 0]
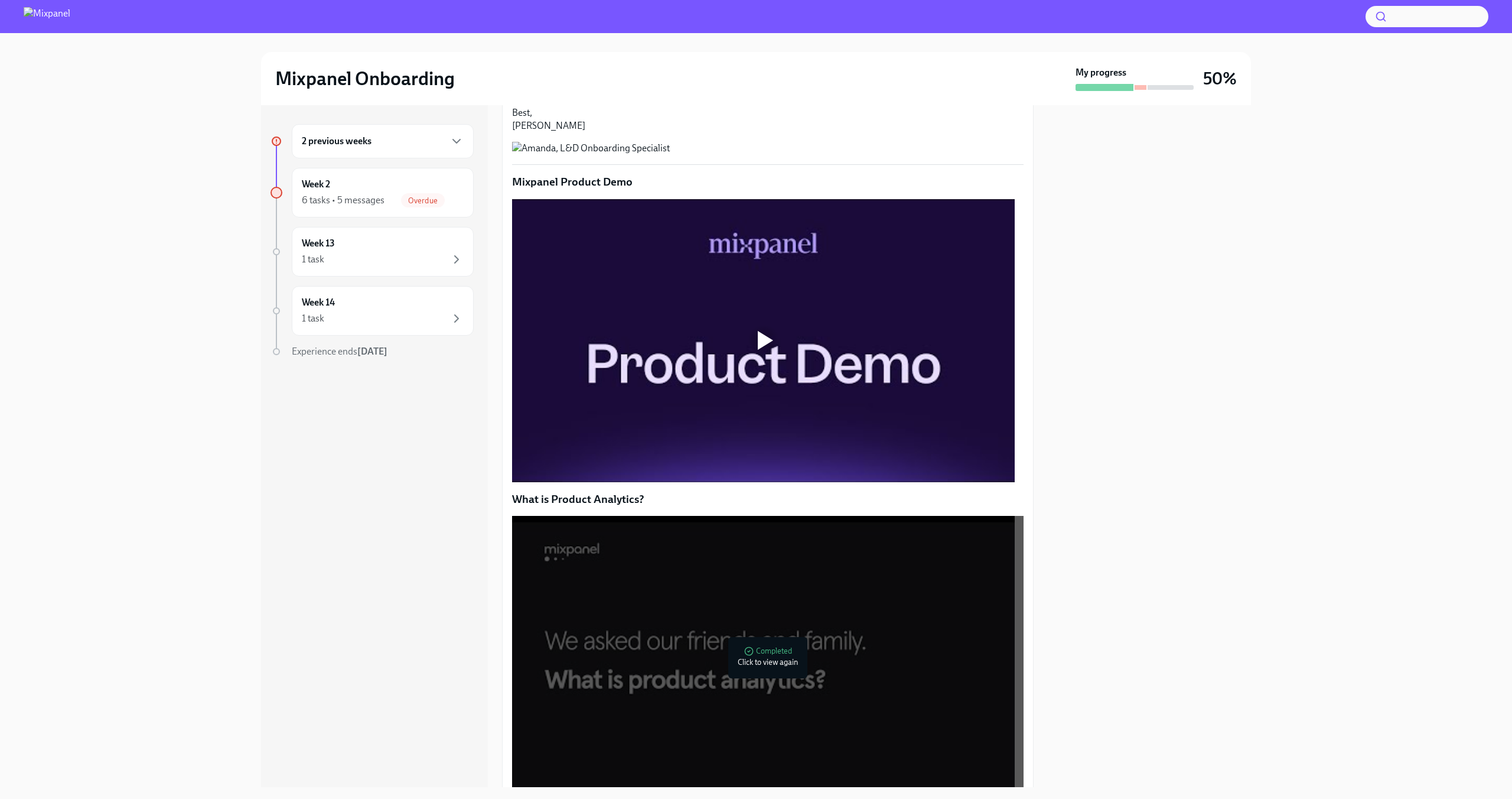
click at [761, 350] on div at bounding box center [765, 340] width 15 height 19
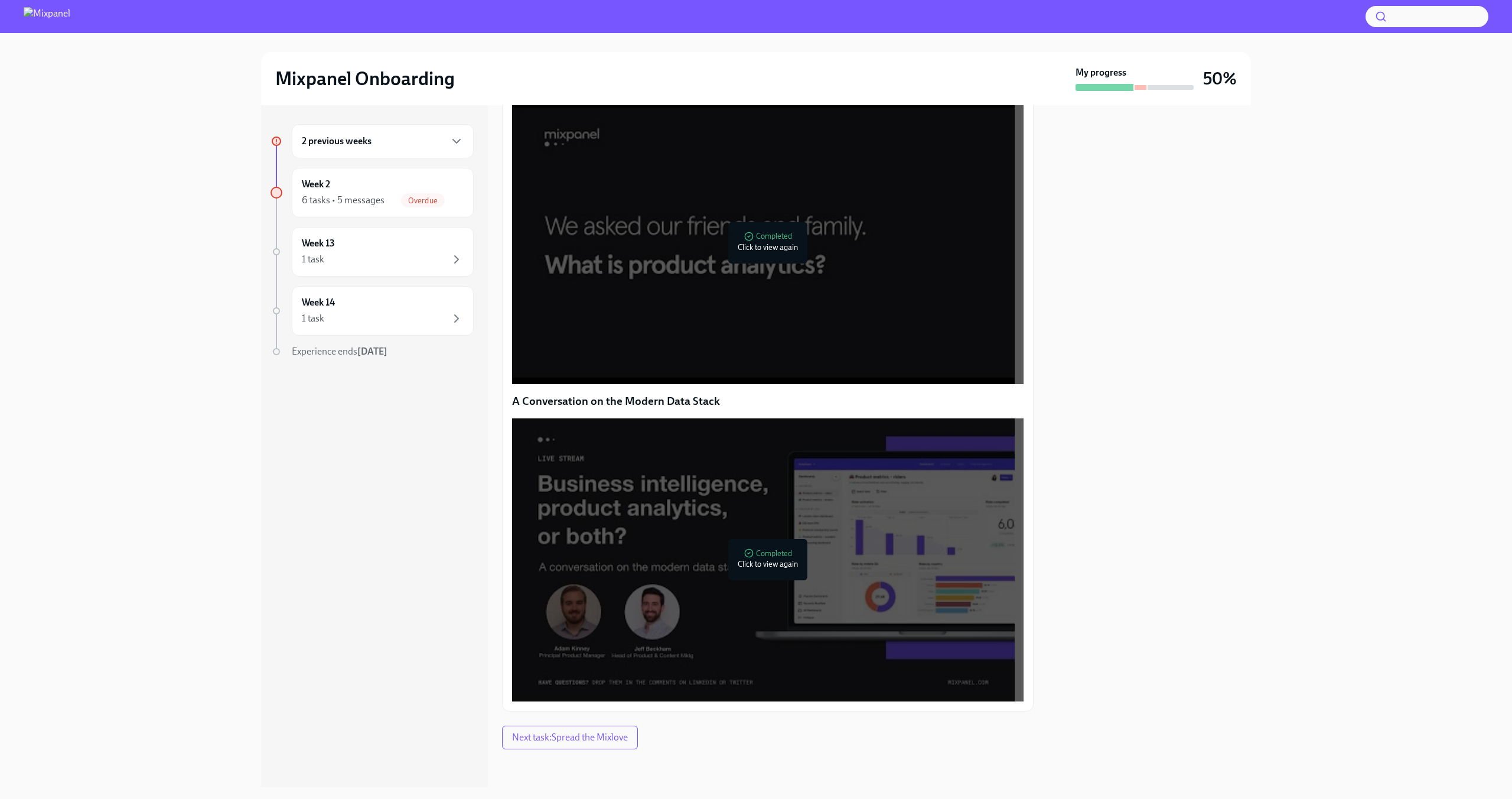
scroll to position [688, 0]
click at [617, 741] on span "Next task : Spread the Mixlove" at bounding box center [570, 738] width 116 height 12
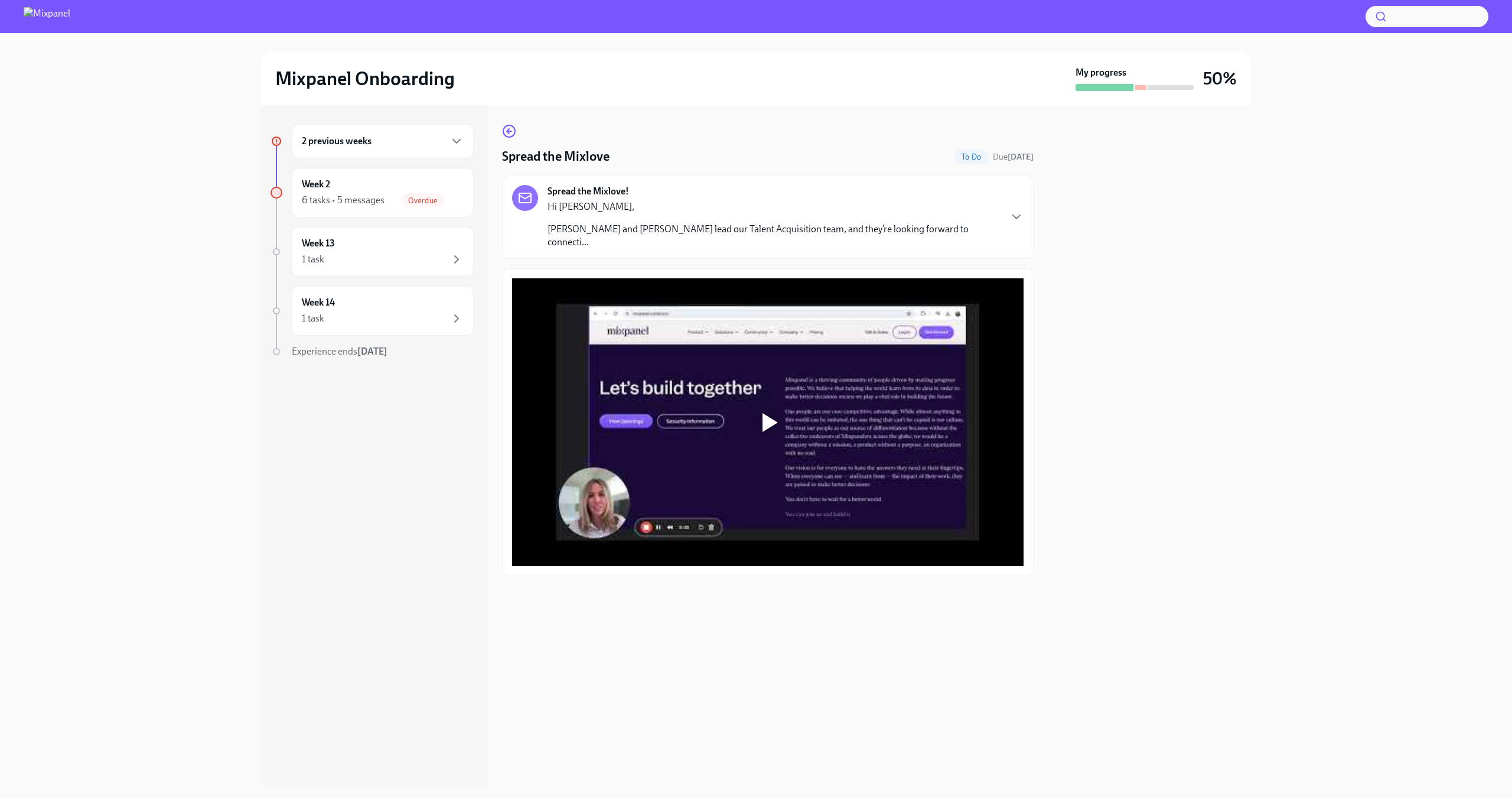
click at [775, 413] on div at bounding box center [770, 422] width 15 height 19
